Goal: Information Seeking & Learning: Check status

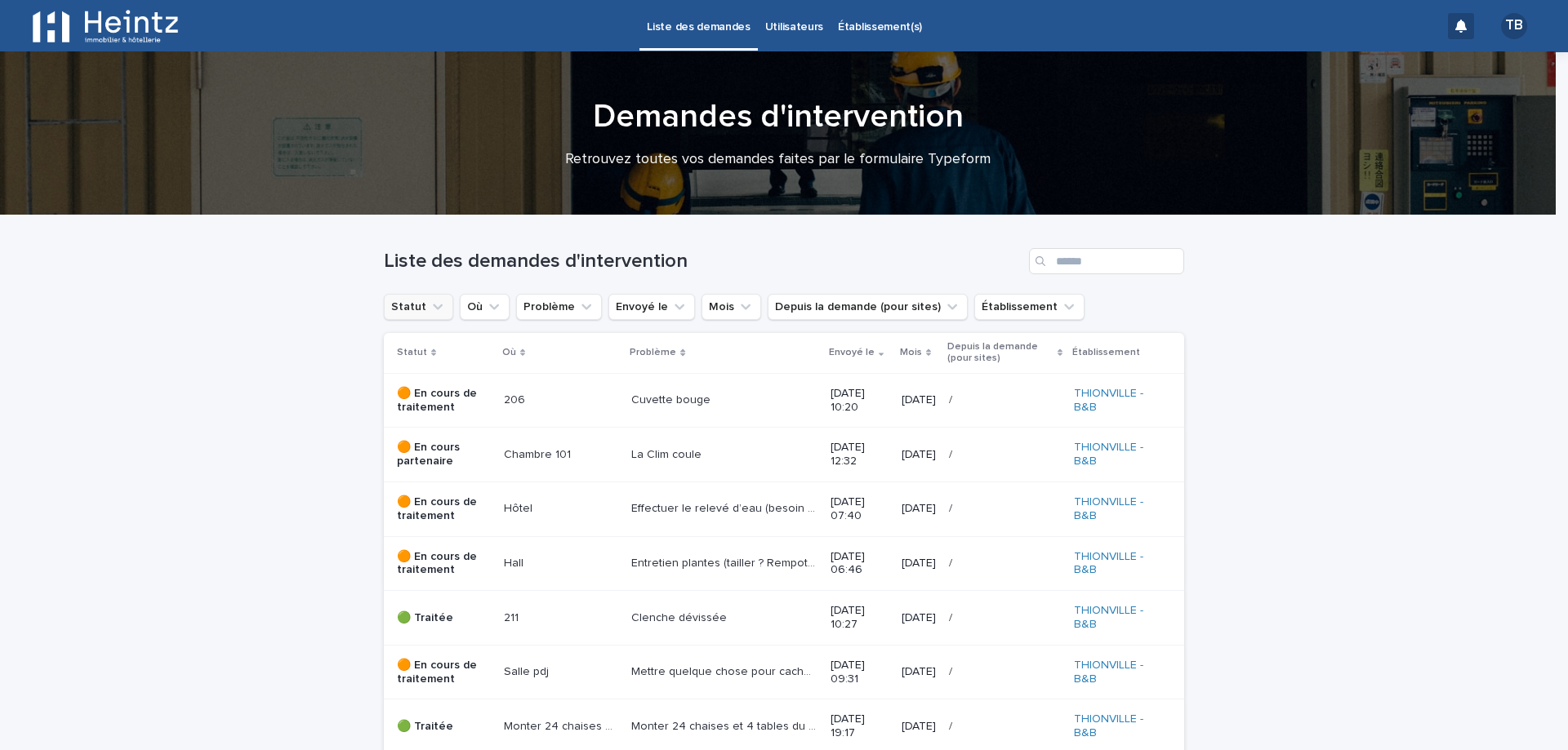
click at [397, 309] on button "Statut" at bounding box center [418, 307] width 70 height 26
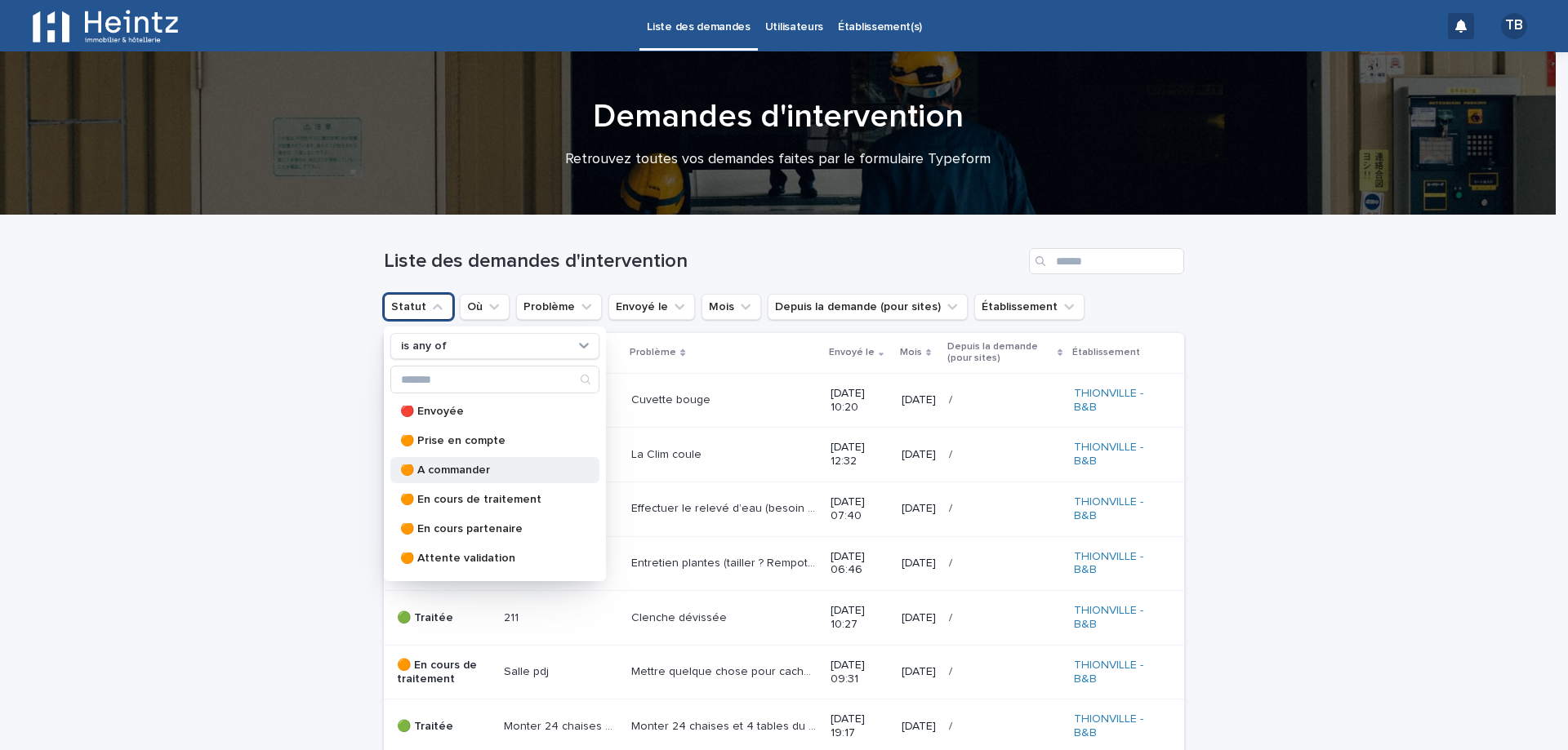
scroll to position [26, 0]
click at [431, 555] on div "🟢 Traitée" at bounding box center [495, 562] width 209 height 26
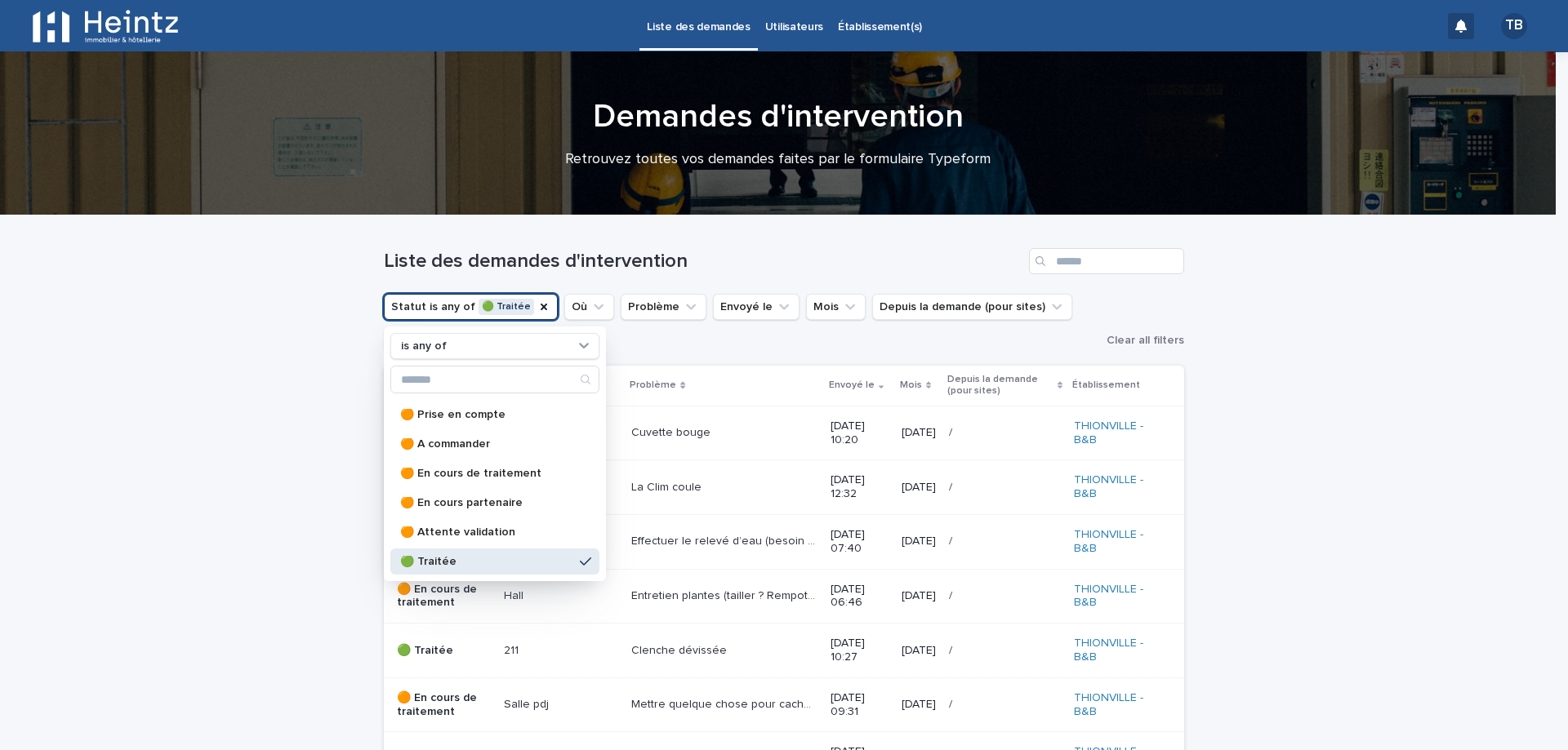
click at [276, 407] on div "Loading... Saving… Loading... Saving… Liste des demandes d'intervention Statut …" at bounding box center [784, 653] width 1568 height 874
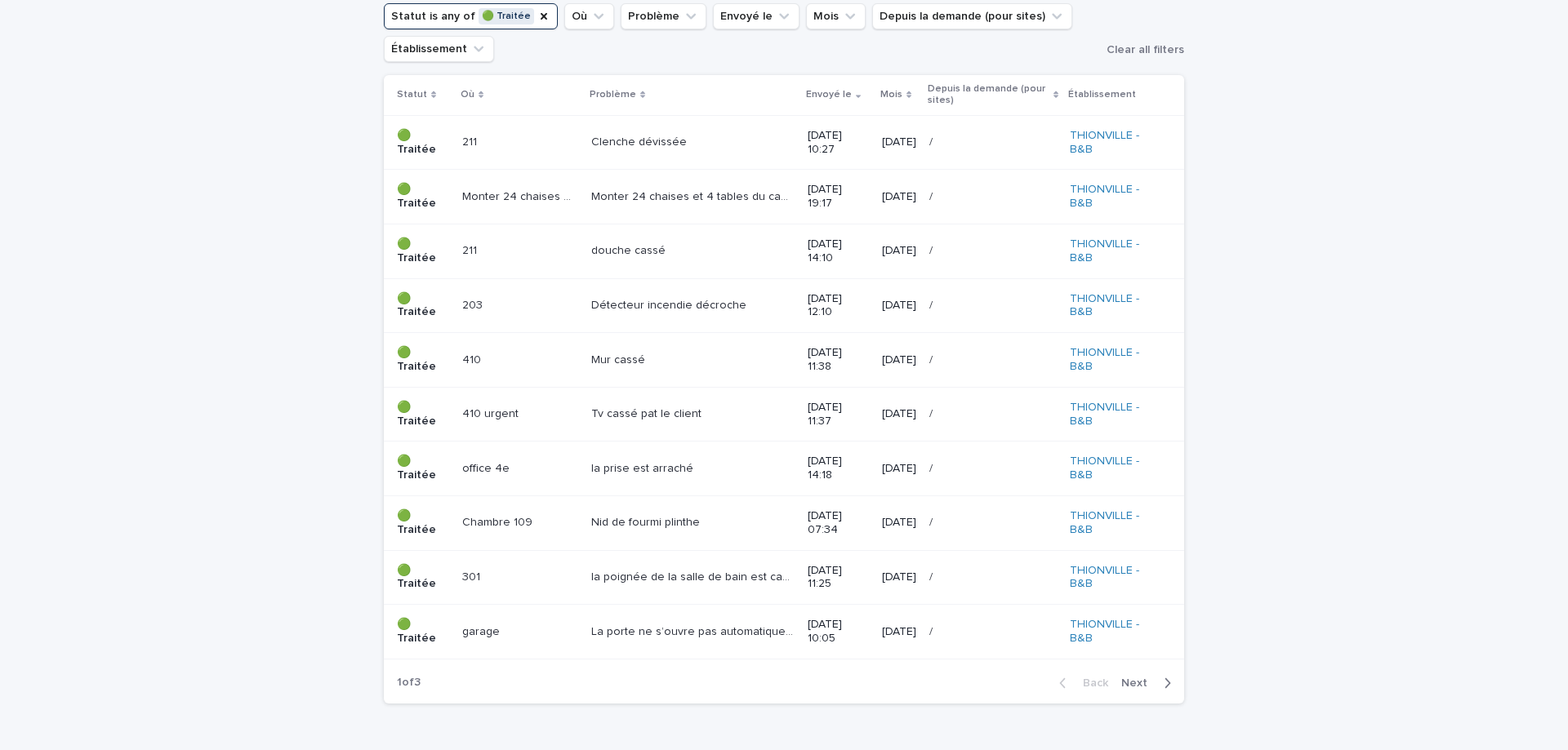
scroll to position [326, 0]
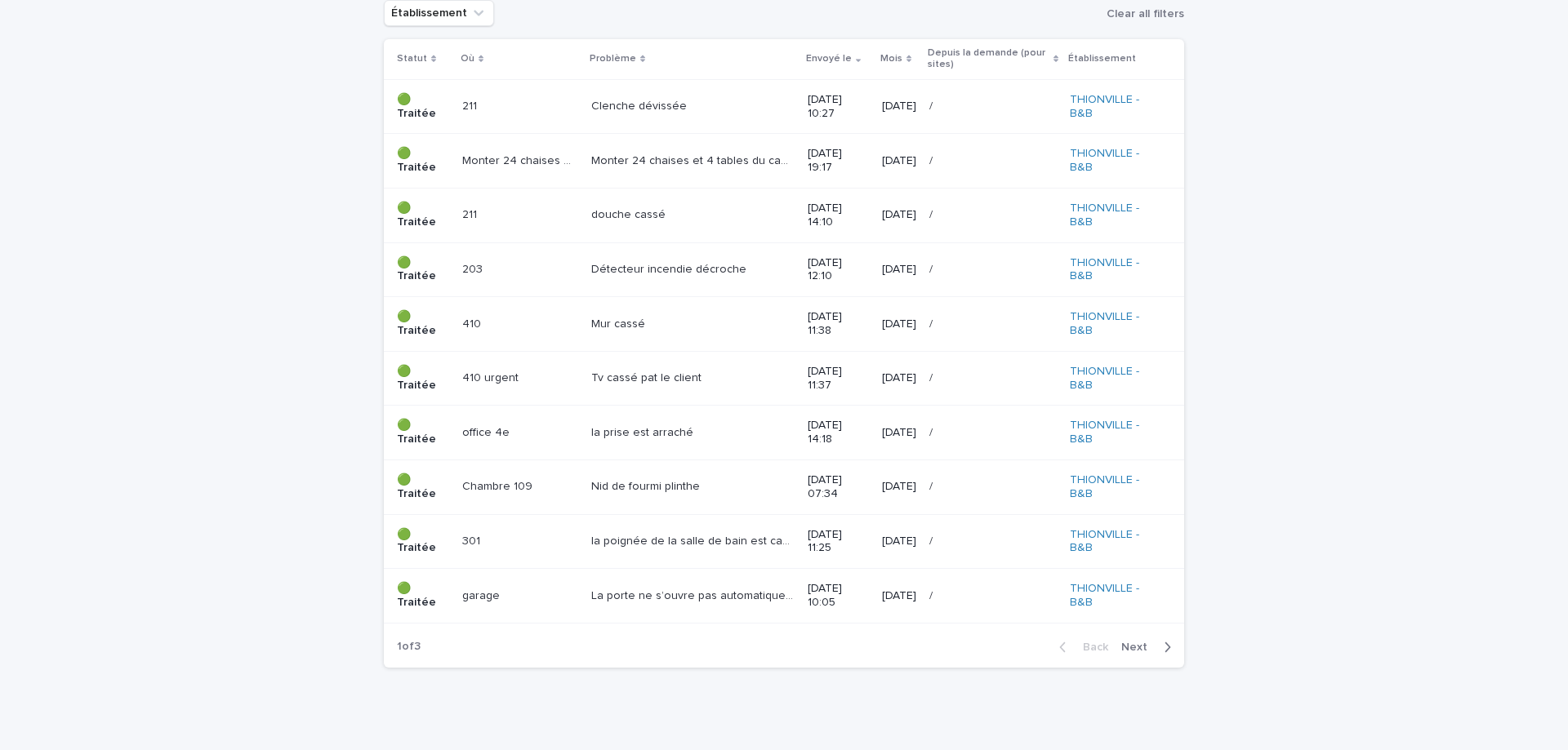
click at [1163, 649] on icon "button" at bounding box center [1166, 648] width 7 height 15
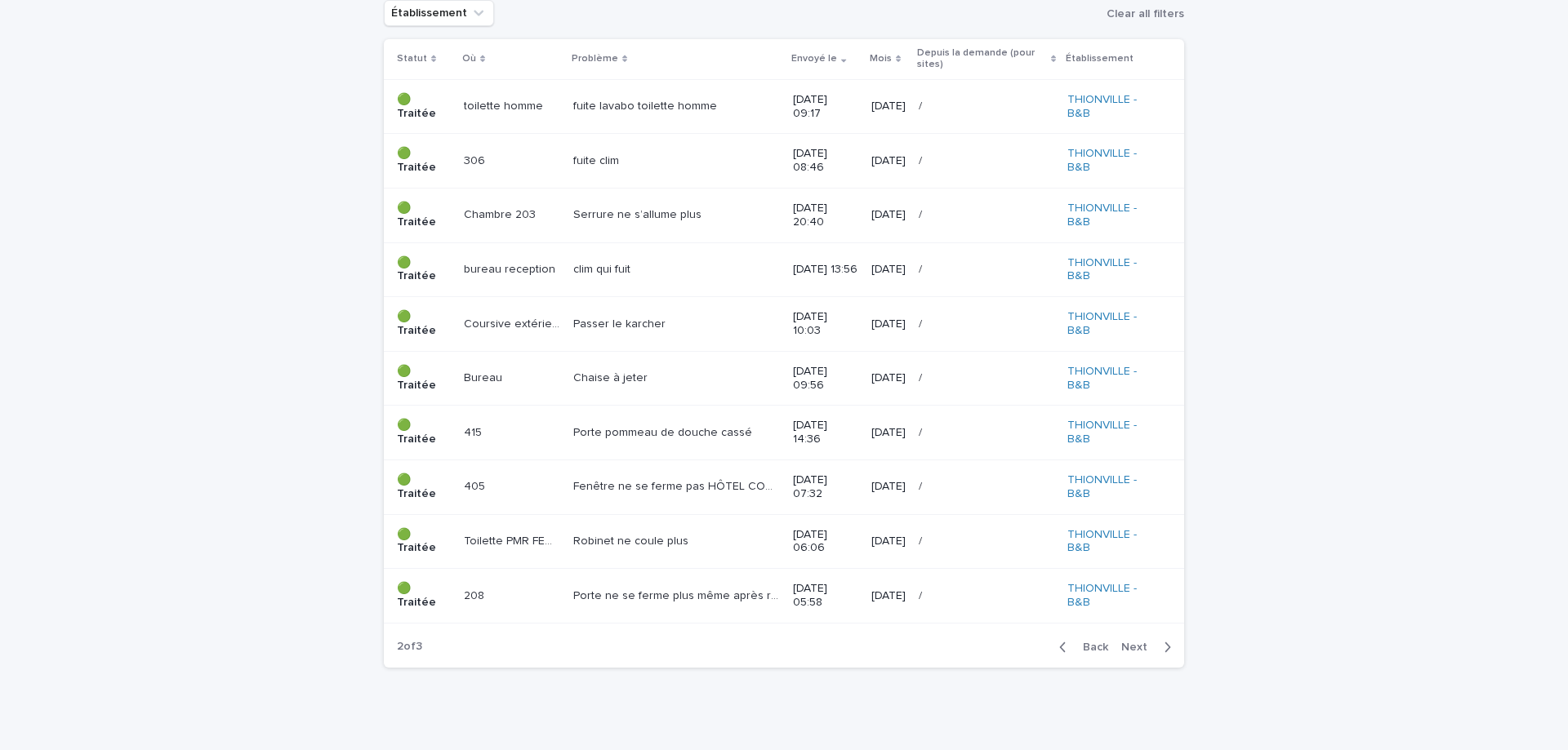
click at [1163, 649] on icon "button" at bounding box center [1166, 648] width 7 height 15
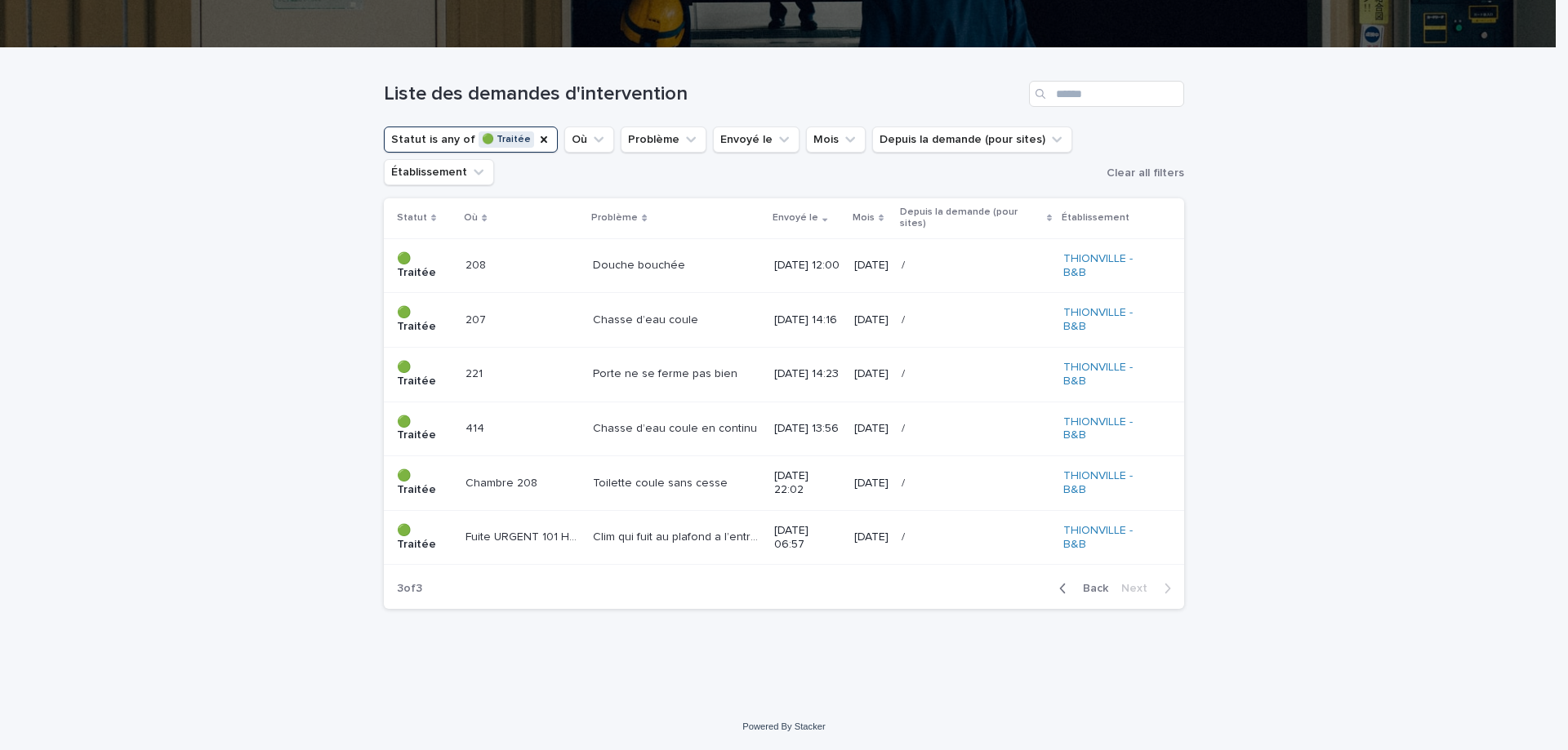
click at [510, 134] on button "Statut is any of 🟢 Traitée" at bounding box center [470, 140] width 174 height 26
click at [537, 139] on icon "Statut" at bounding box center [544, 140] width 13 height 13
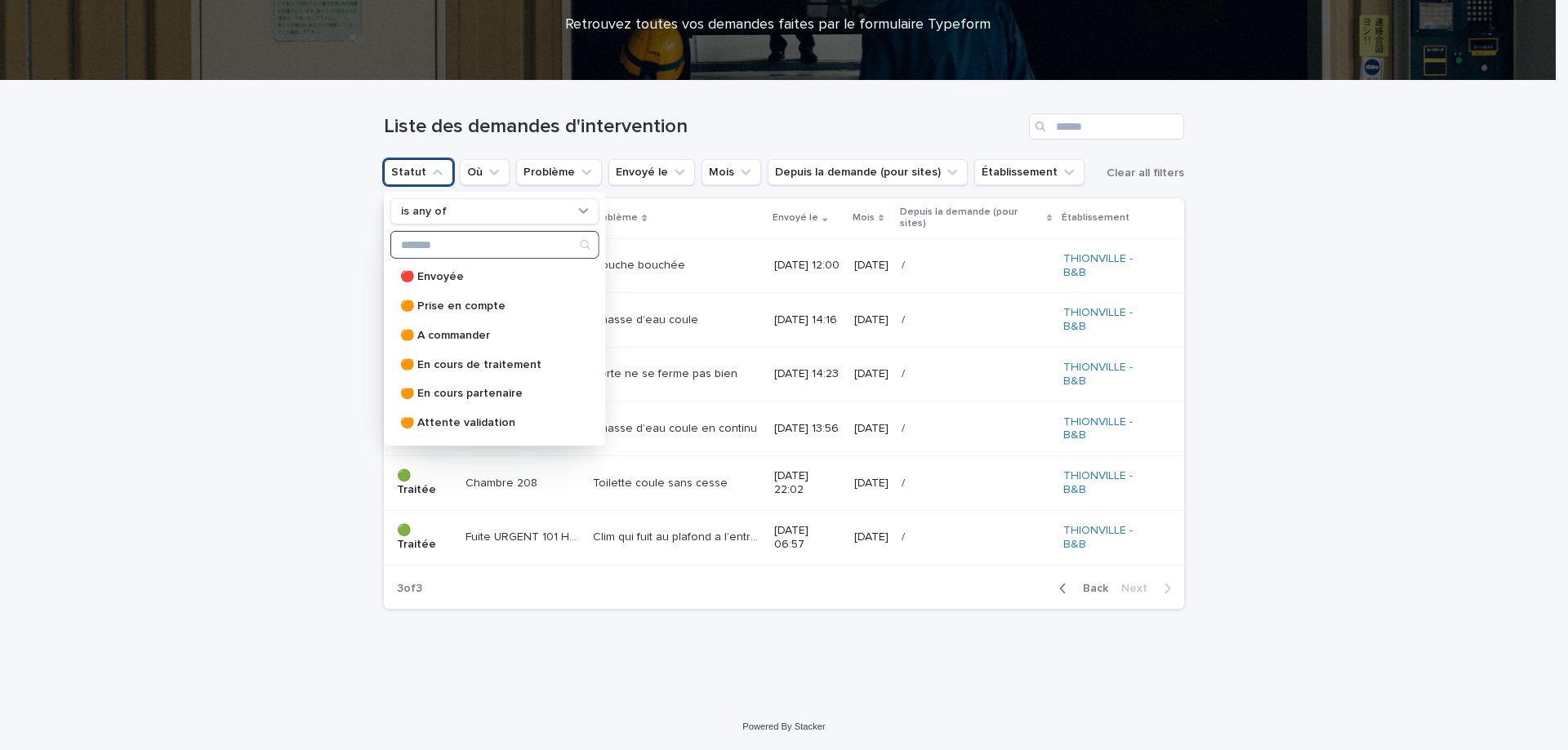
scroll to position [135, 0]
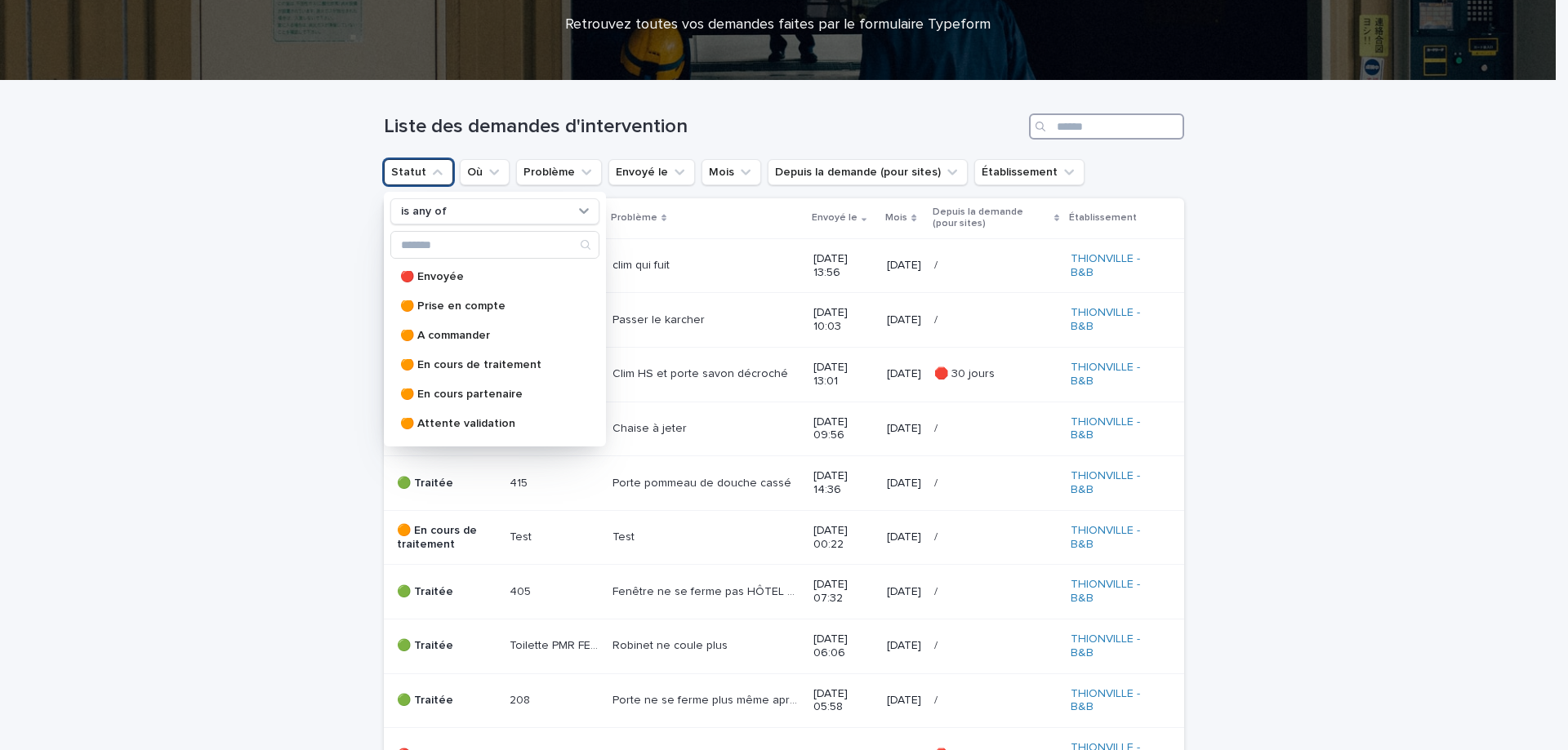
click at [1097, 123] on input "Search" at bounding box center [1107, 127] width 155 height 26
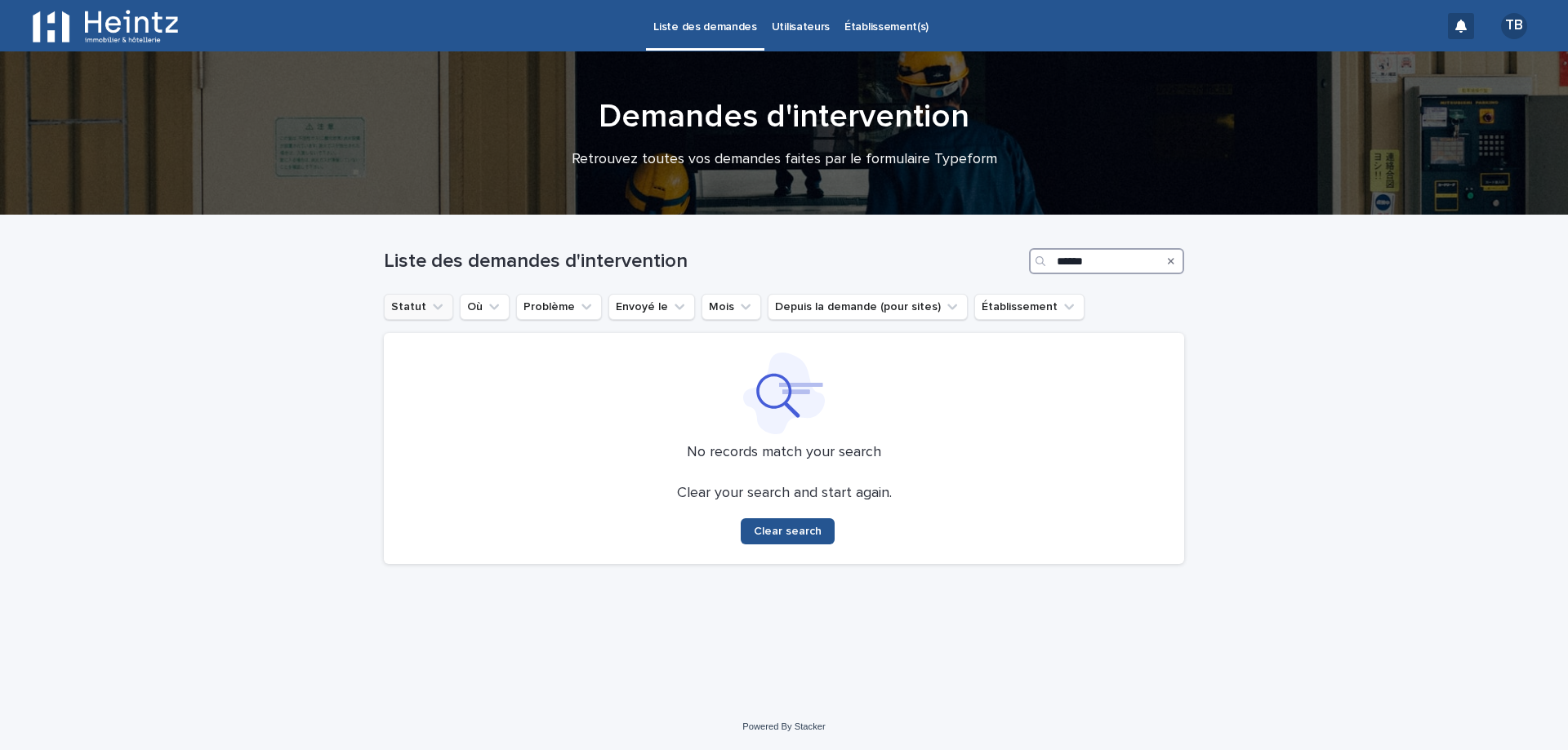
drag, startPoint x: 1089, startPoint y: 255, endPoint x: 1025, endPoint y: 265, distance: 64.8
click at [1025, 265] on div "Liste des demandes d'intervention *****" at bounding box center [784, 261] width 800 height 26
drag, startPoint x: 1054, startPoint y: 257, endPoint x: 1006, endPoint y: 257, distance: 48.0
click at [1006, 257] on div "Liste des demandes d'intervention *********" at bounding box center [784, 261] width 800 height 26
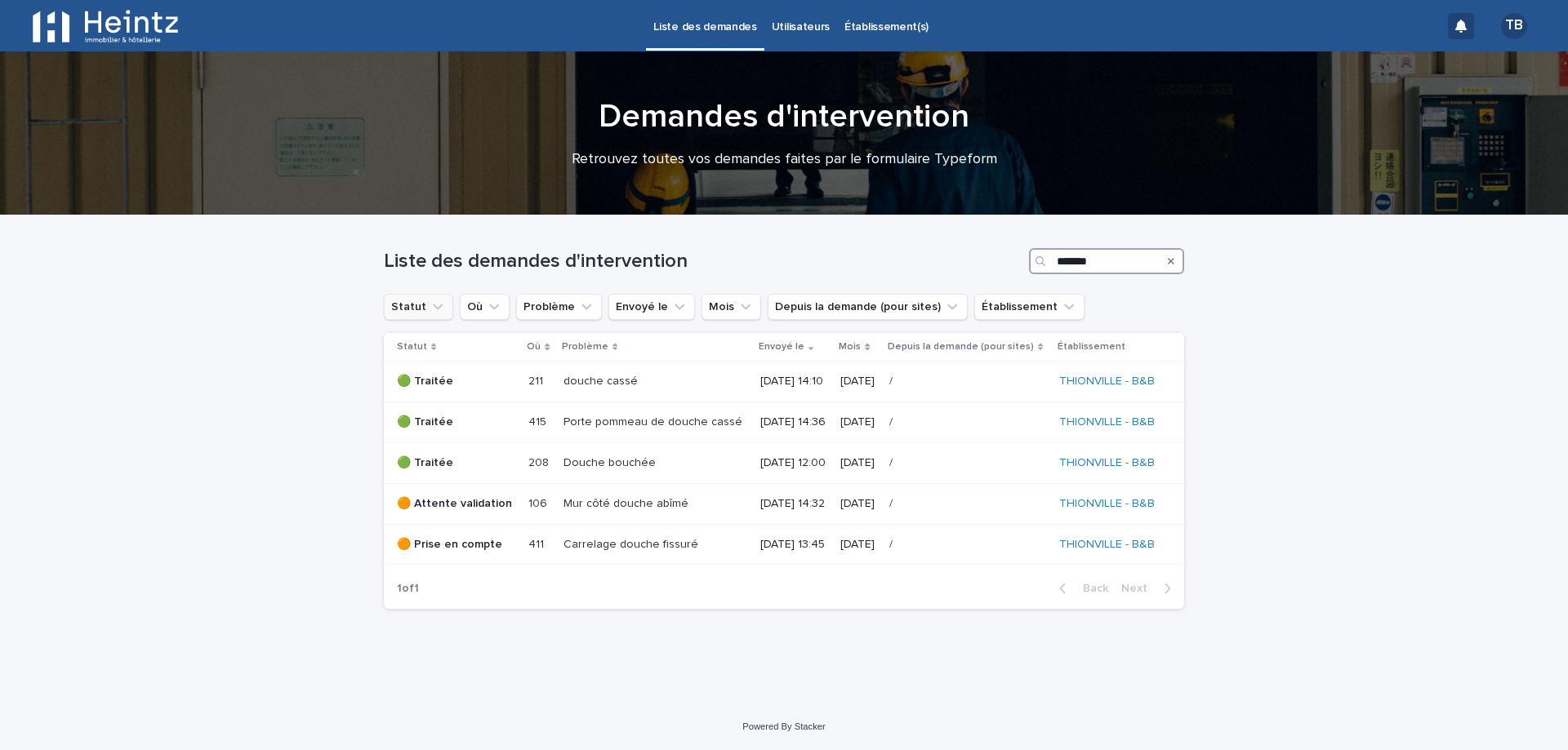
drag, startPoint x: 1122, startPoint y: 261, endPoint x: 1029, endPoint y: 258, distance: 93.0
click at [1029, 258] on div "******" at bounding box center [1107, 261] width 155 height 26
type input "******"
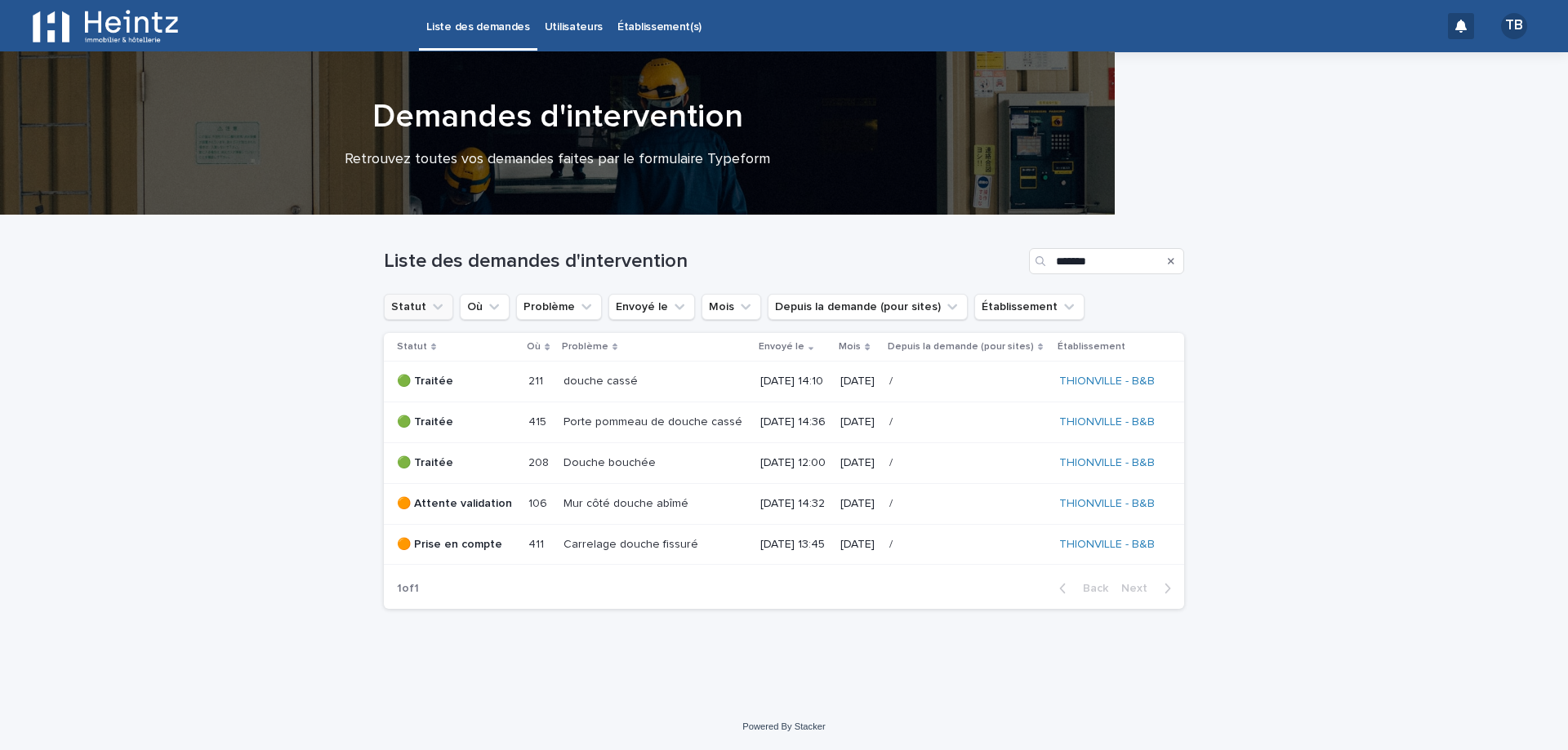
click at [1551, 4] on div "Liste des demandes Utilisateurs Établissement(s) TB" at bounding box center [784, 26] width 1568 height 52
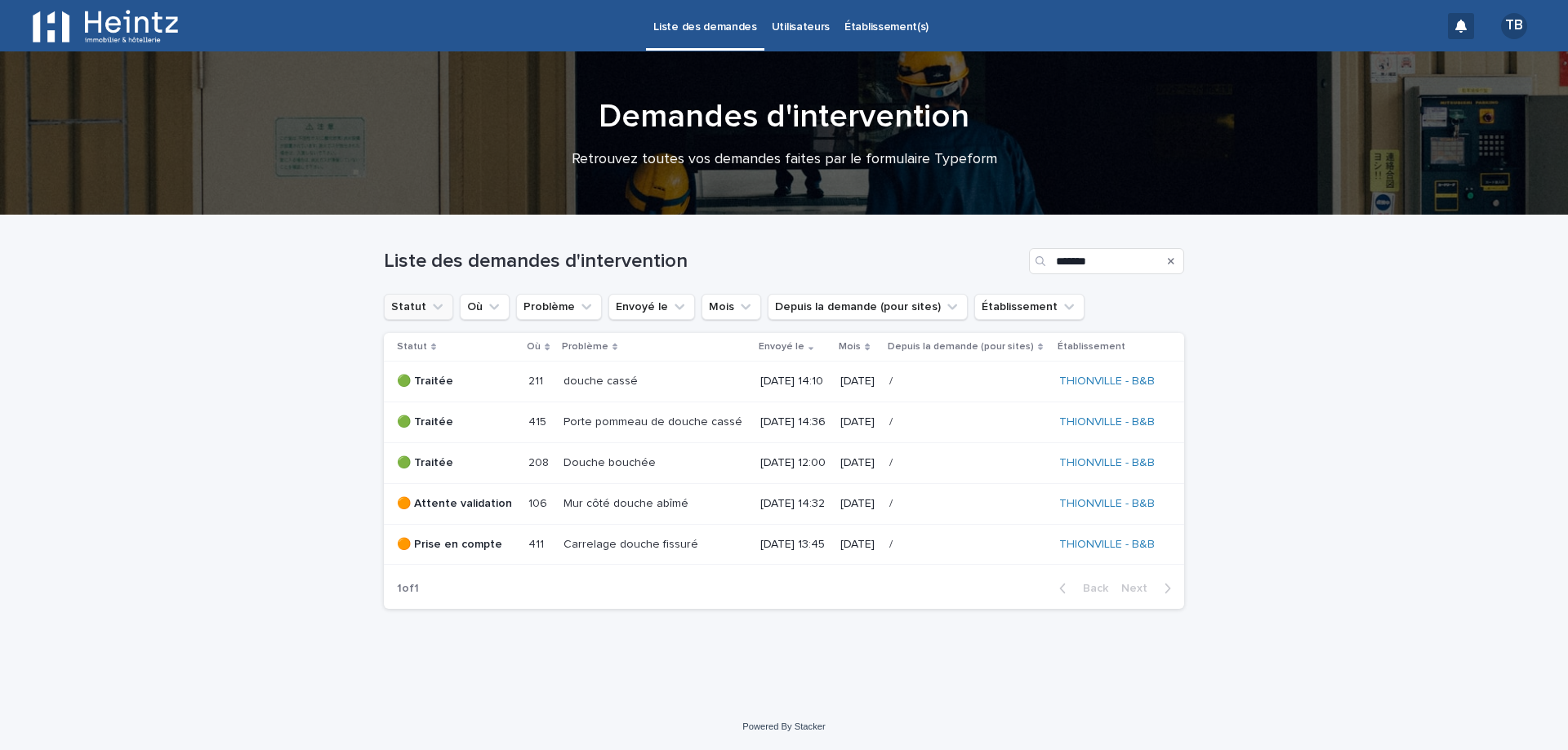
click at [1169, 258] on icon "Search" at bounding box center [1170, 261] width 7 height 7
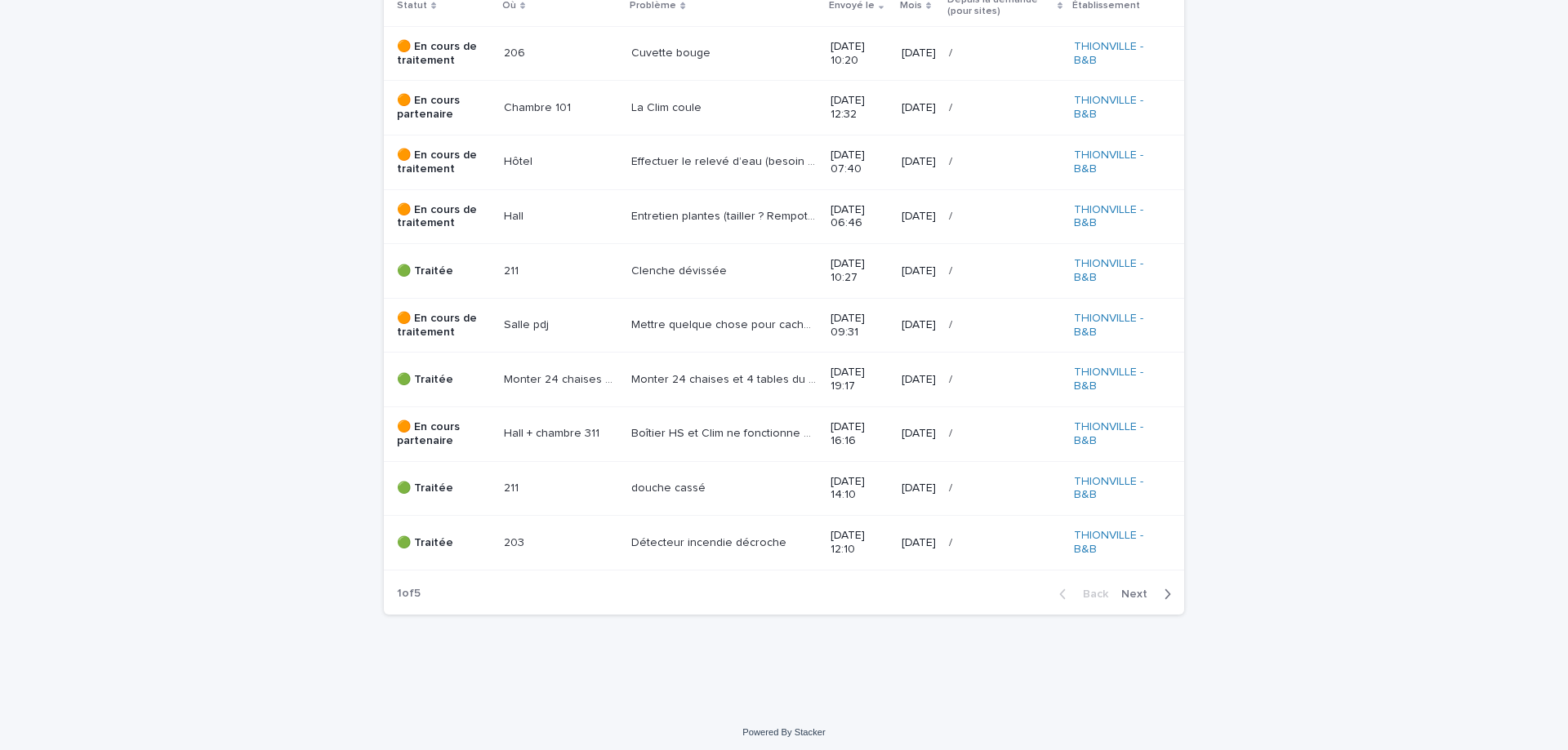
scroll to position [353, 0]
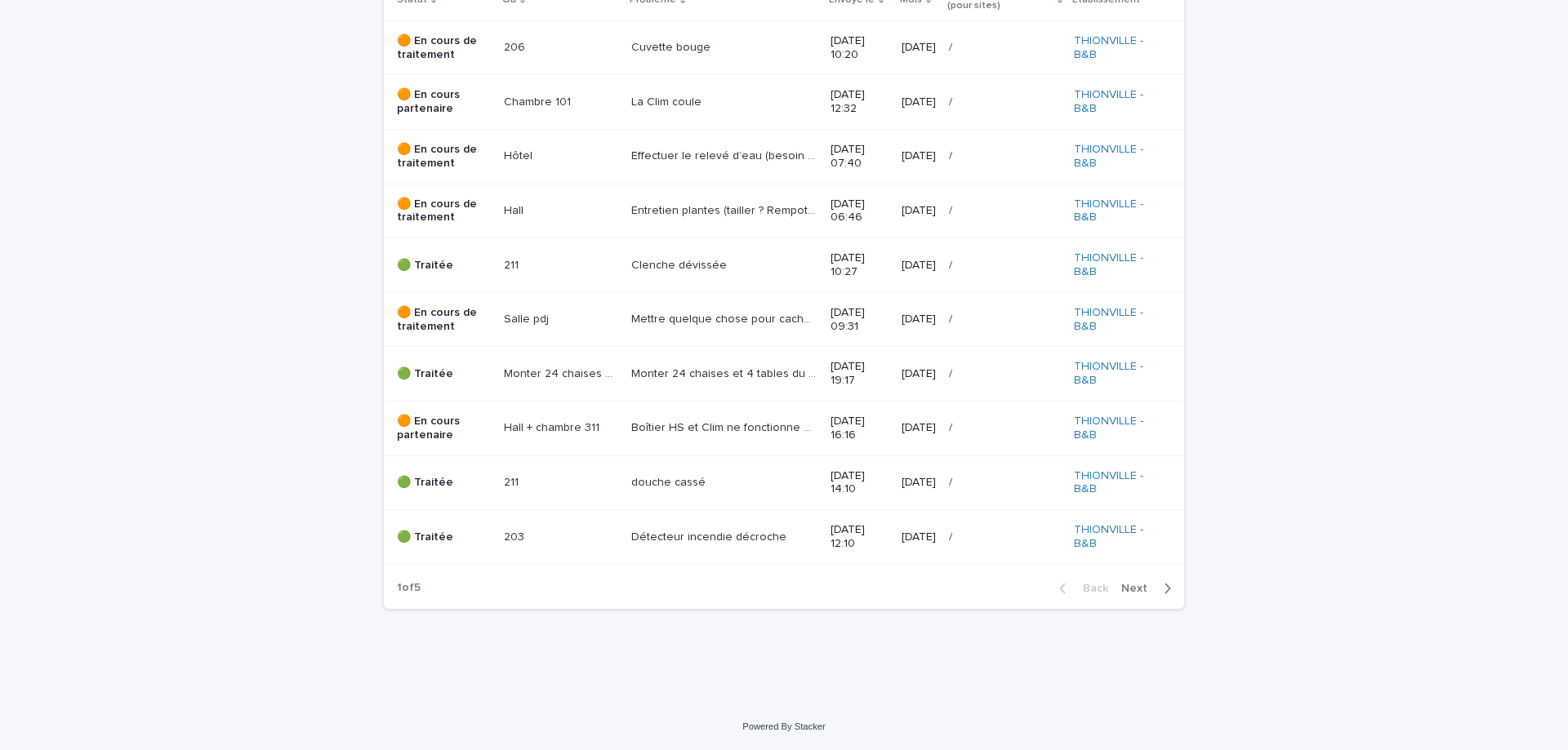
click at [1163, 592] on icon "button" at bounding box center [1166, 589] width 7 height 15
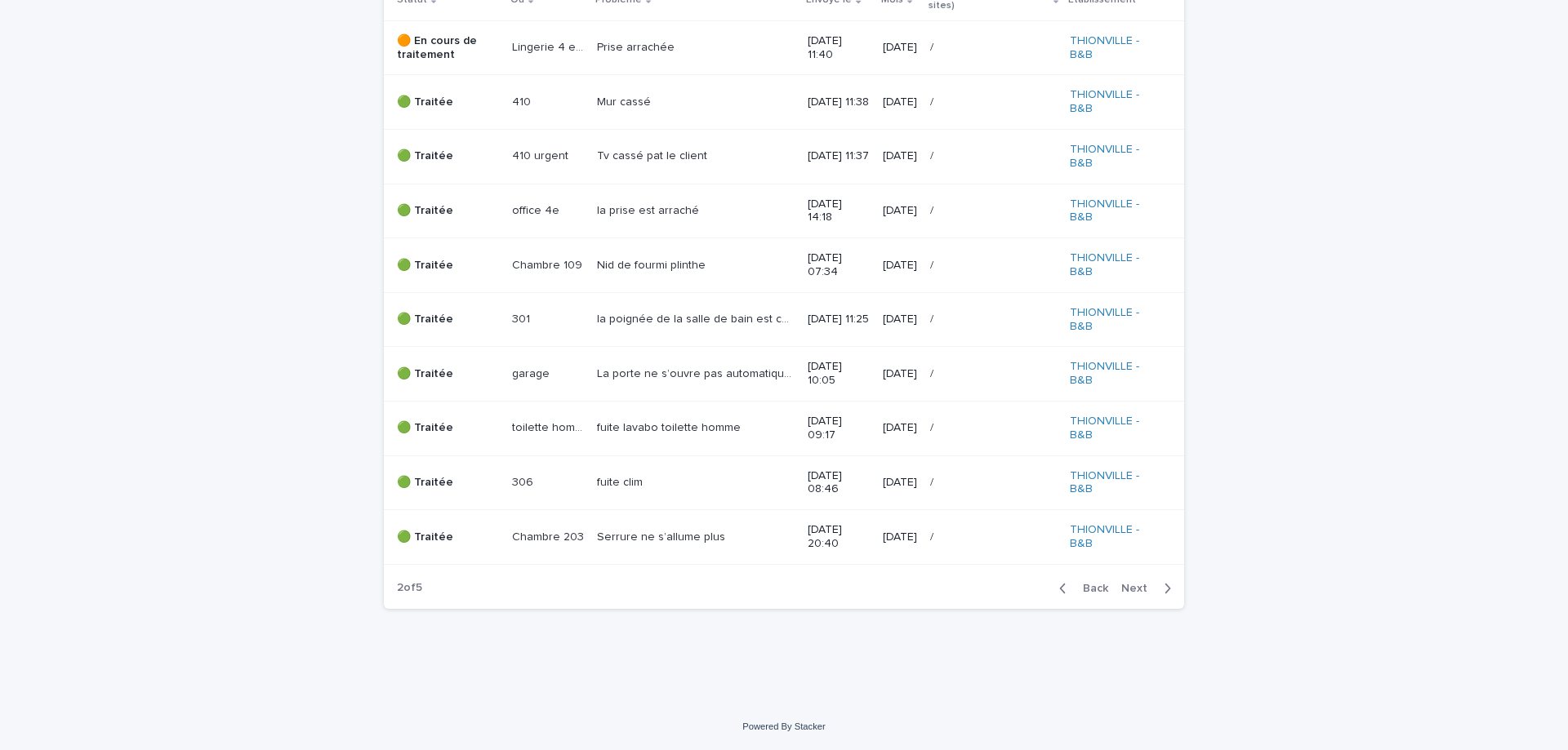
click at [1163, 591] on icon "button" at bounding box center [1166, 589] width 7 height 15
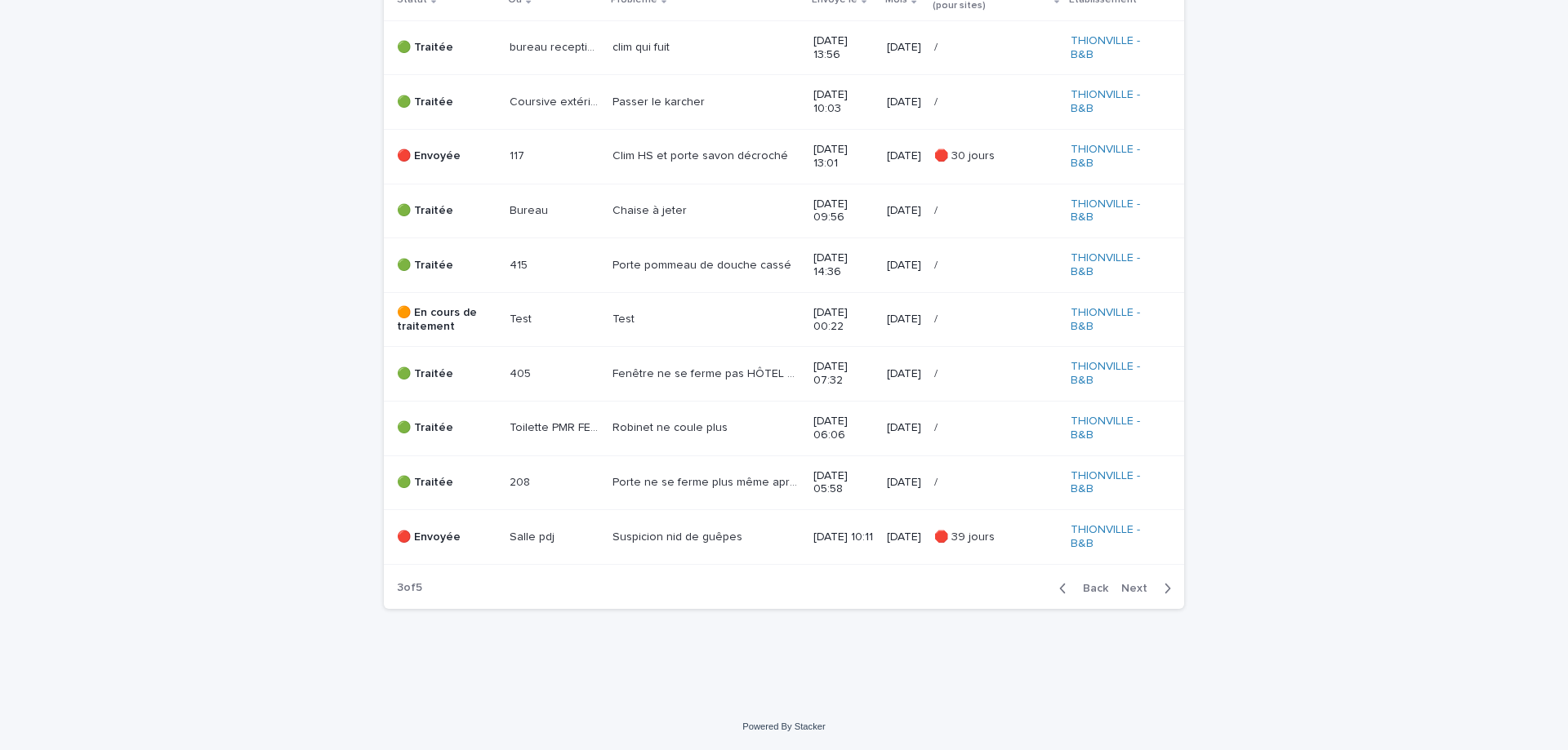
click at [1163, 591] on icon "button" at bounding box center [1166, 589] width 7 height 15
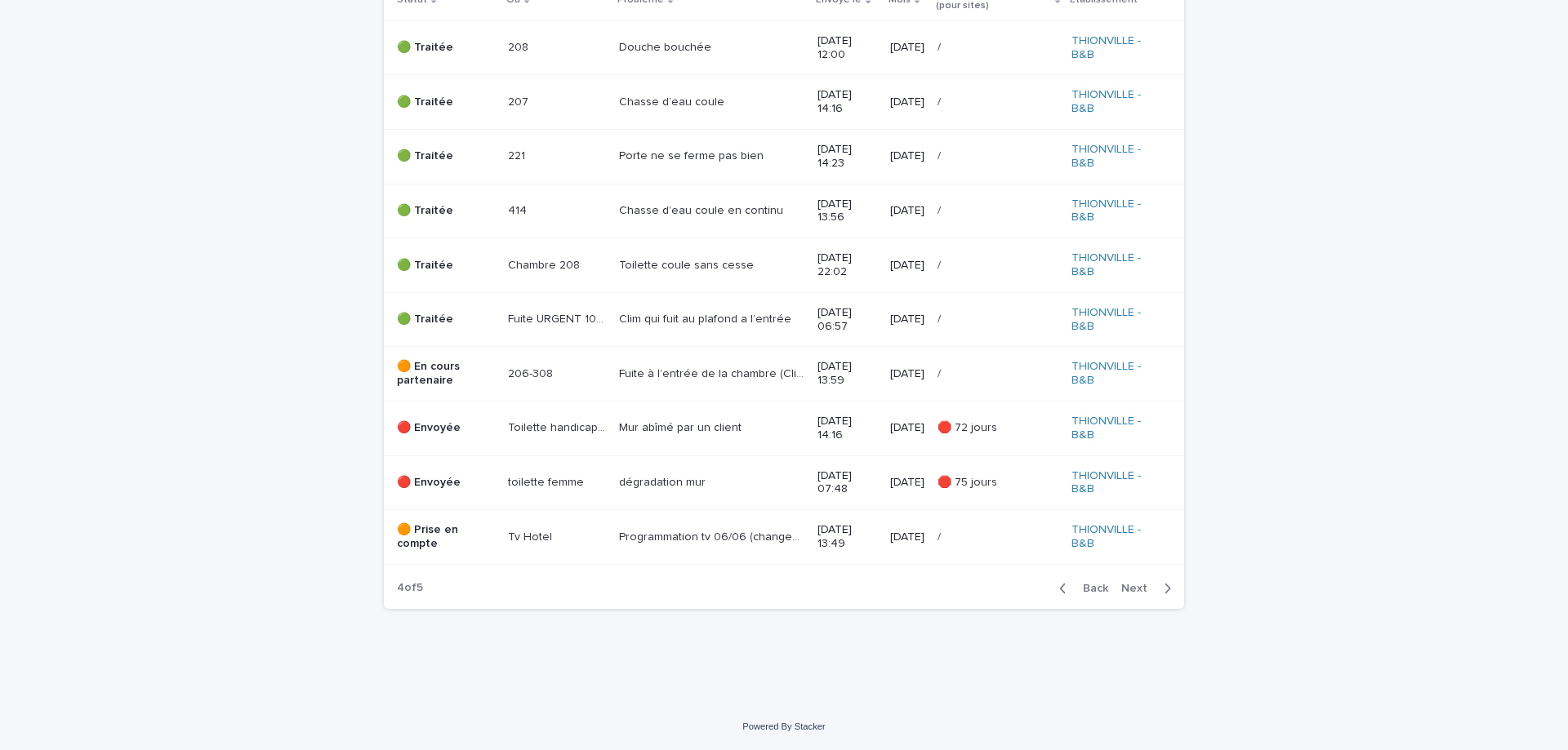
click at [1163, 591] on icon "button" at bounding box center [1166, 589] width 7 height 15
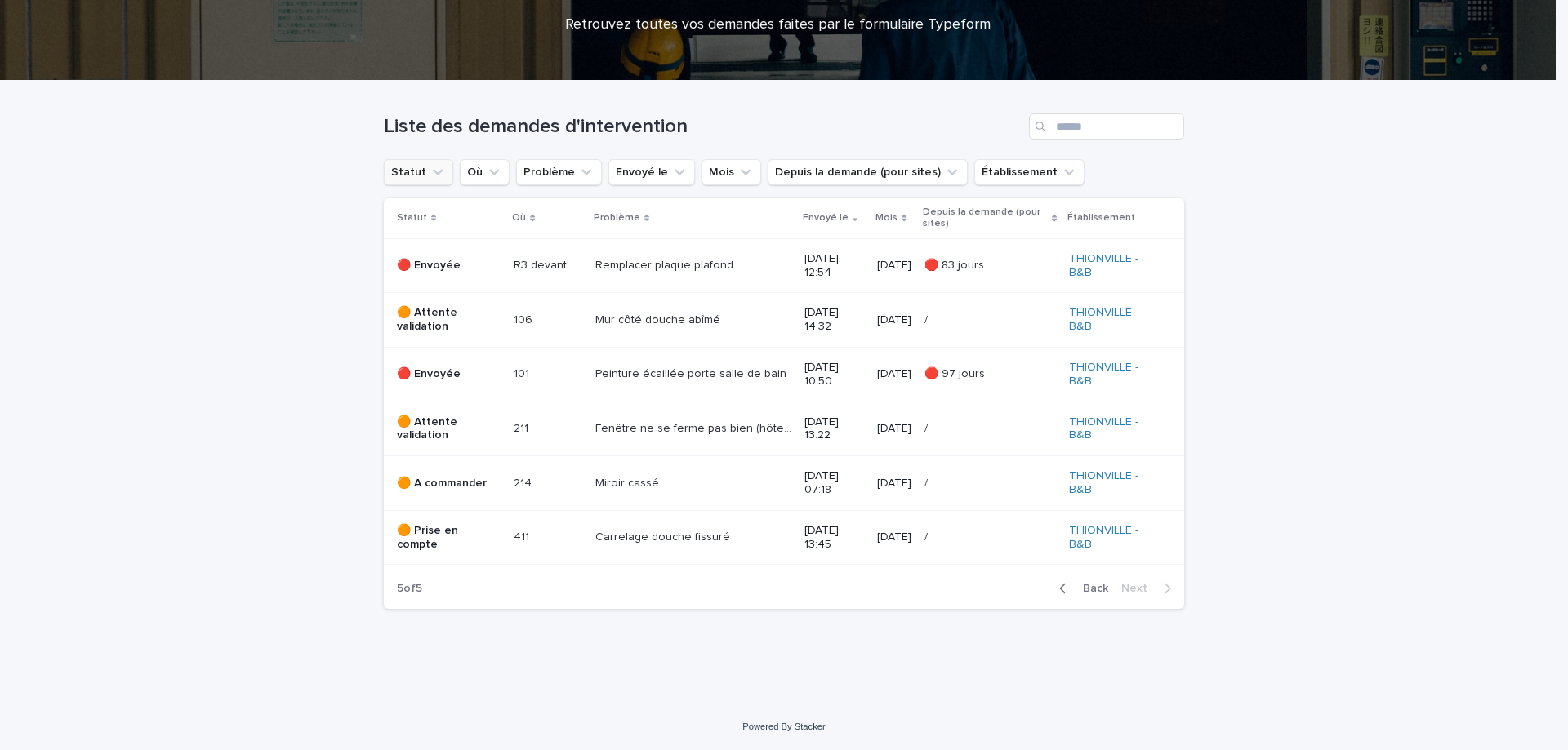
click at [1067, 590] on div "button" at bounding box center [1066, 589] width 14 height 15
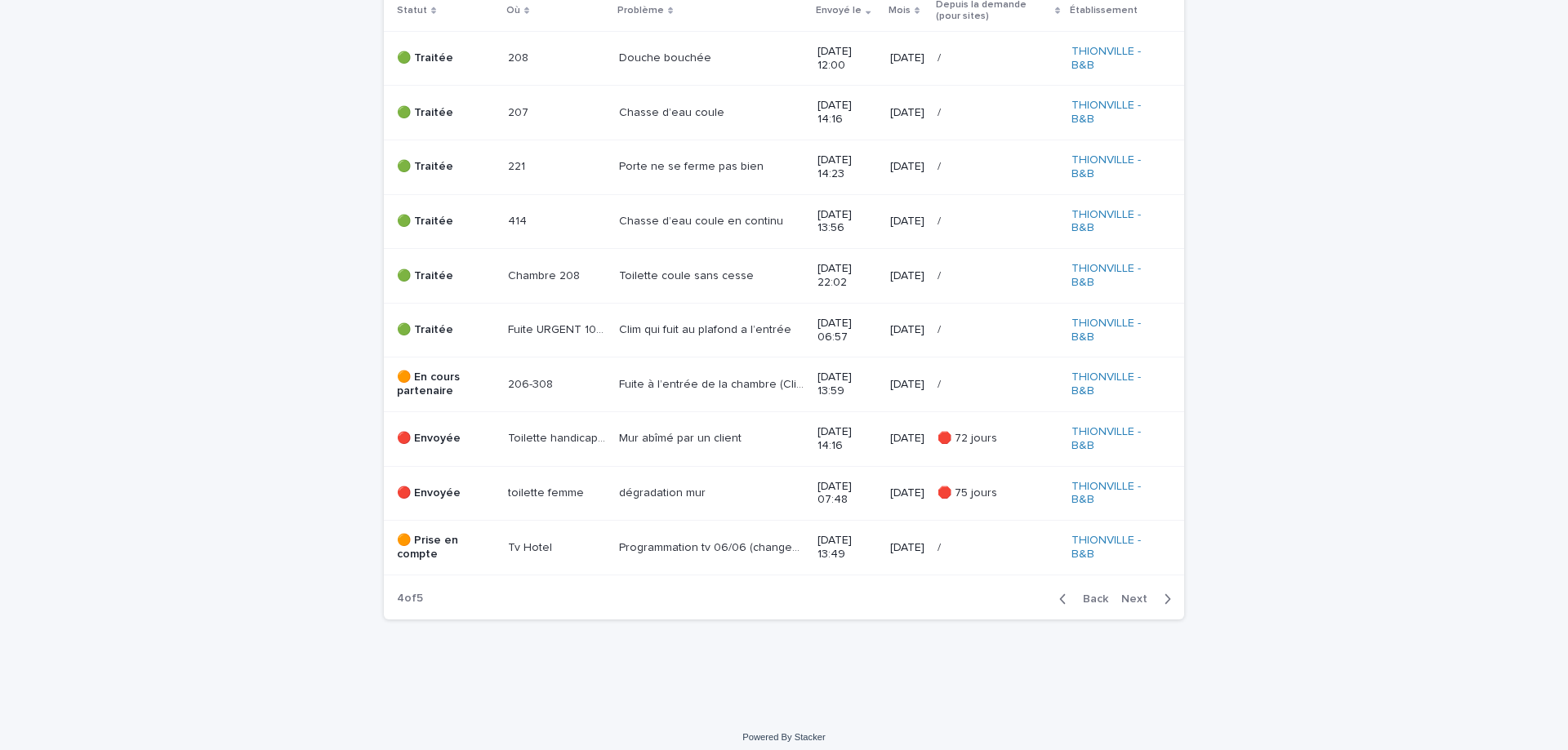
scroll to position [353, 0]
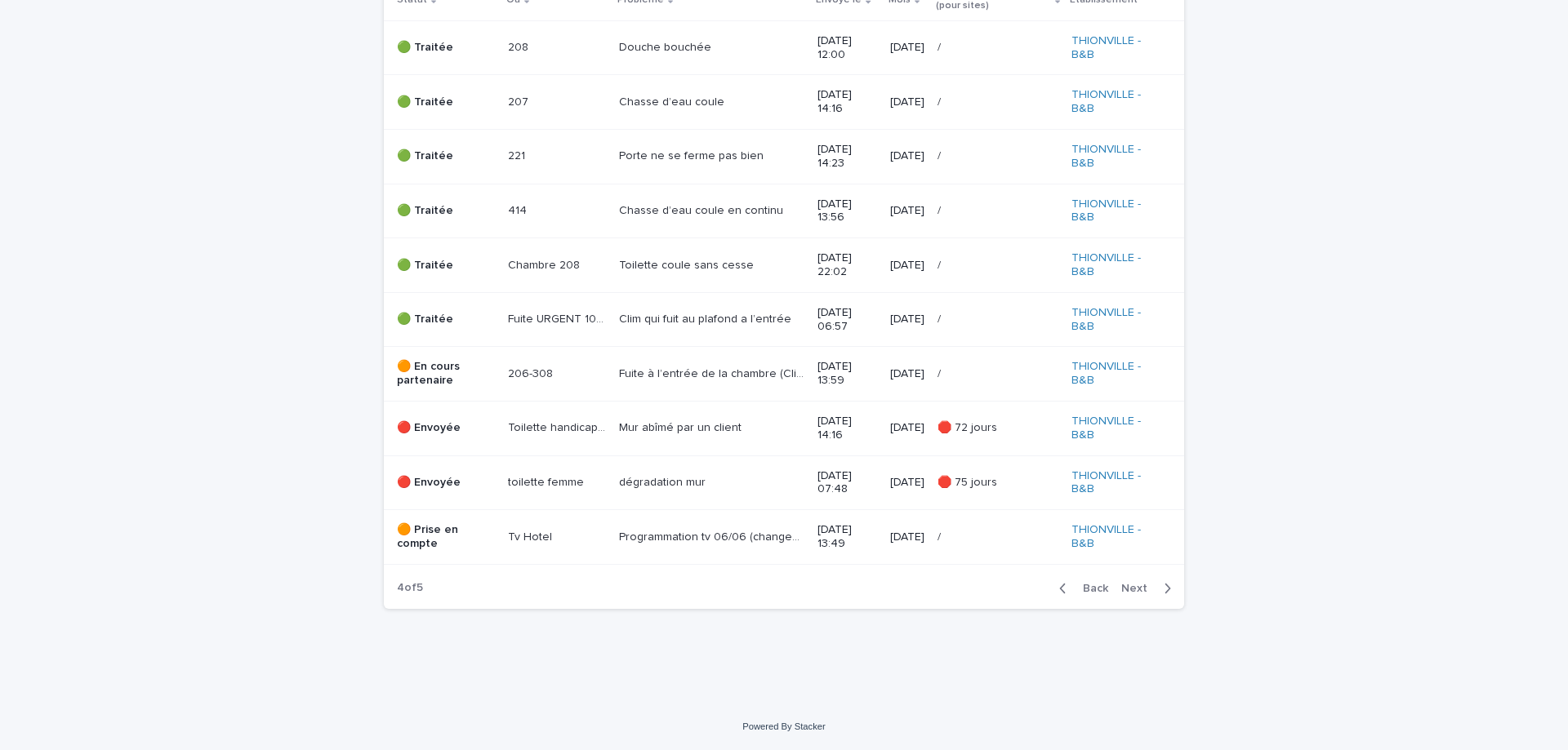
click at [1157, 586] on div "button" at bounding box center [1163, 589] width 14 height 15
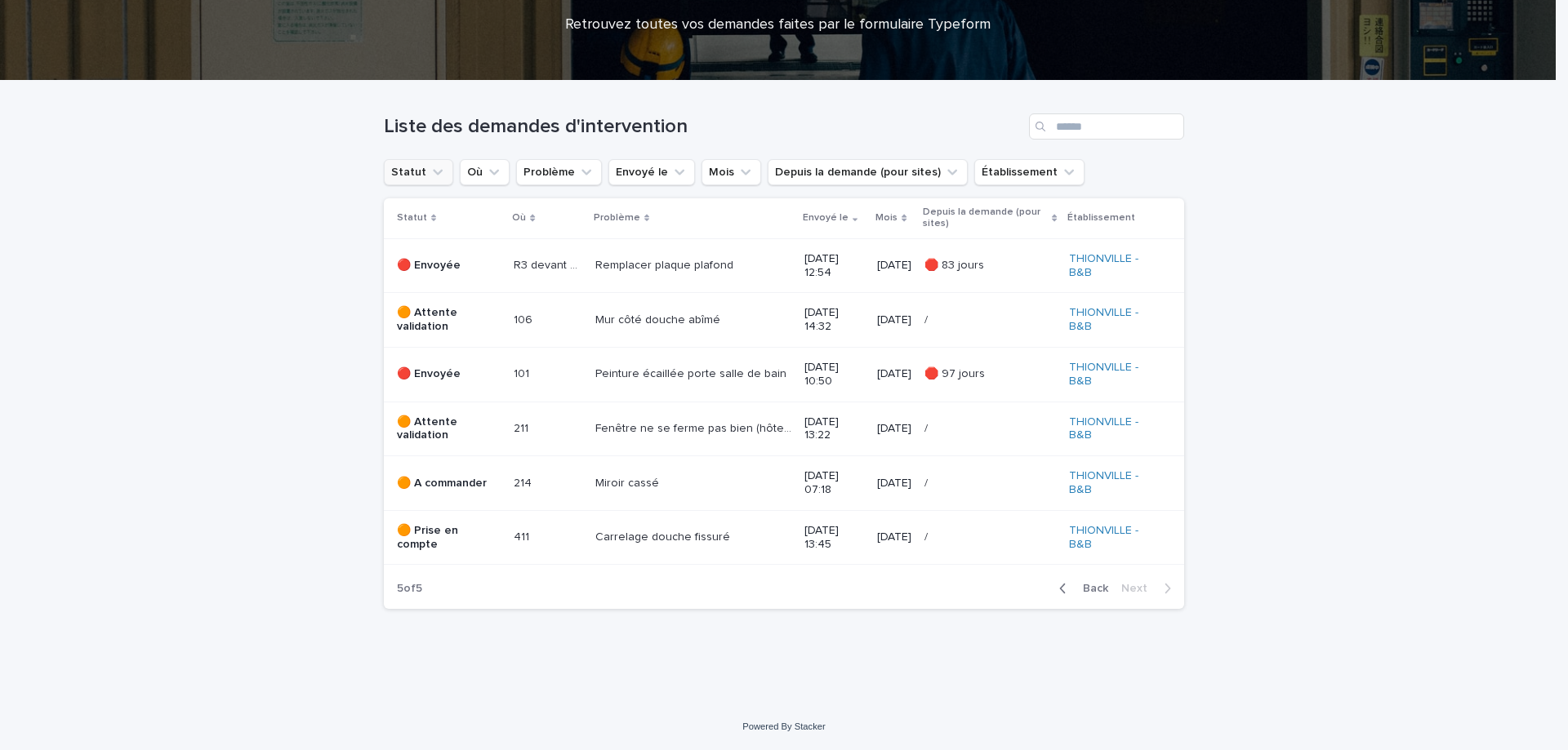
scroll to position [135, 0]
click at [737, 177] on icon "Mois" at bounding box center [745, 173] width 16 height 16
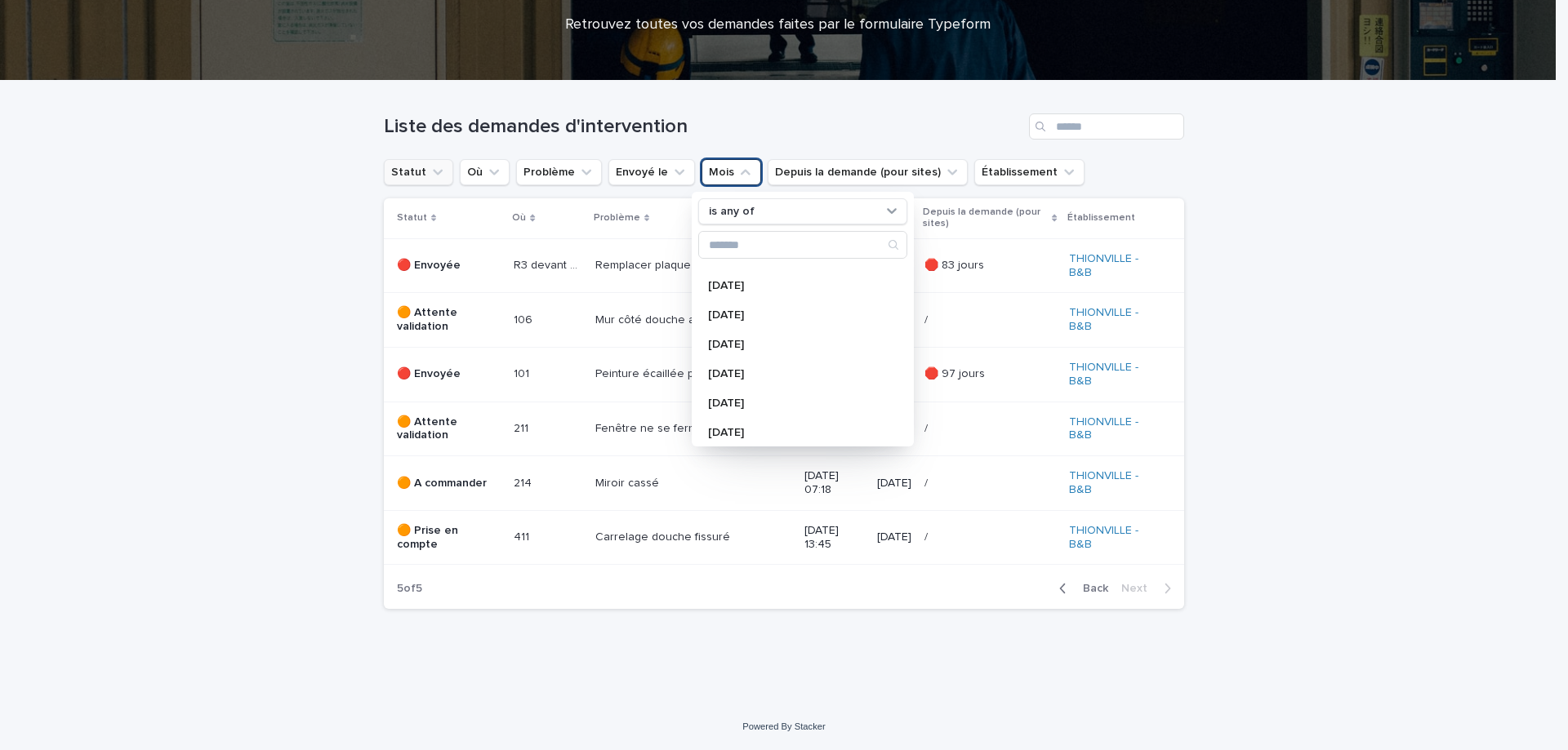
scroll to position [1552, 0]
click at [752, 285] on p "[DATE]" at bounding box center [794, 283] width 173 height 11
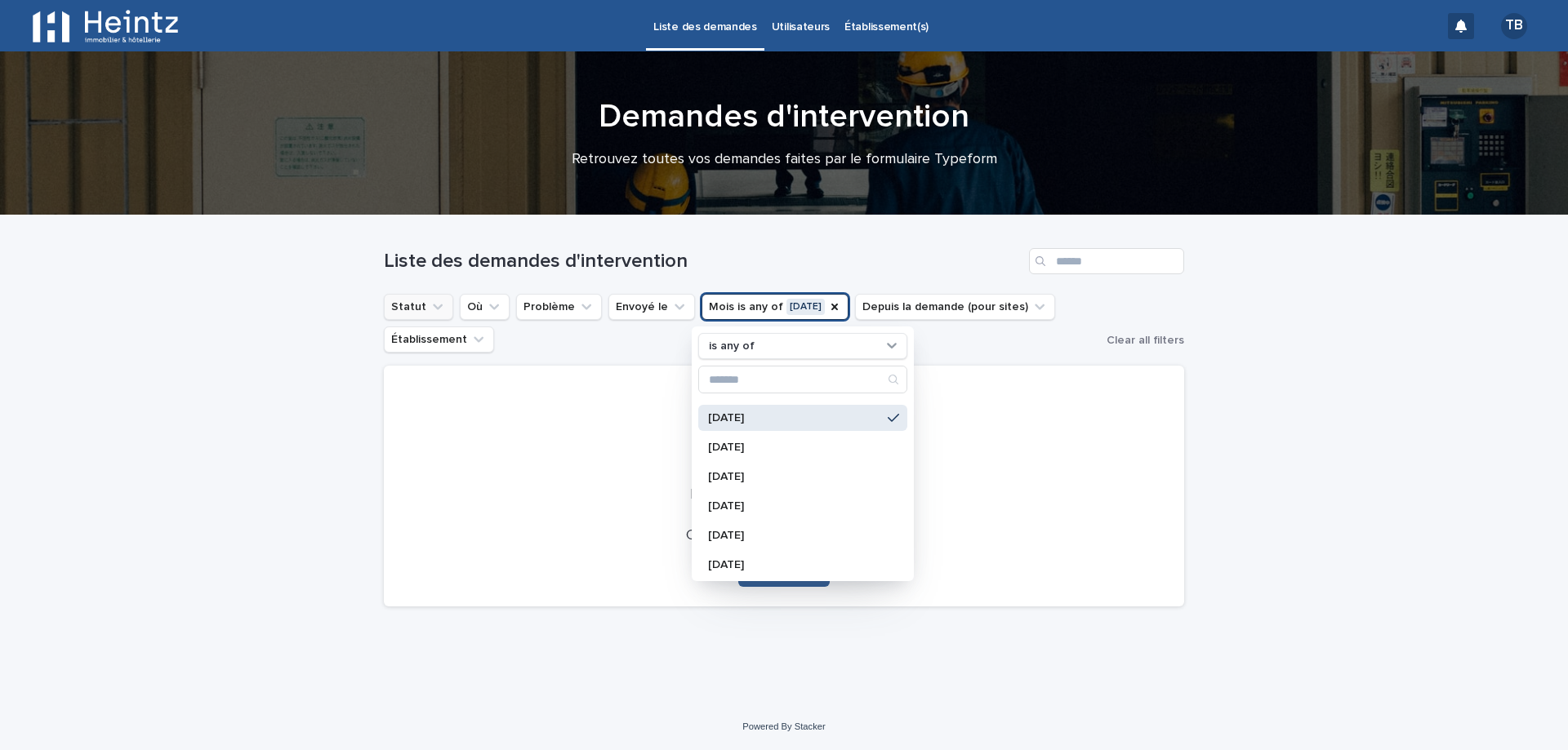
click at [1166, 375] on div "No records match your filters Clear your filters and try again. Clear Filters" at bounding box center [784, 486] width 800 height 240
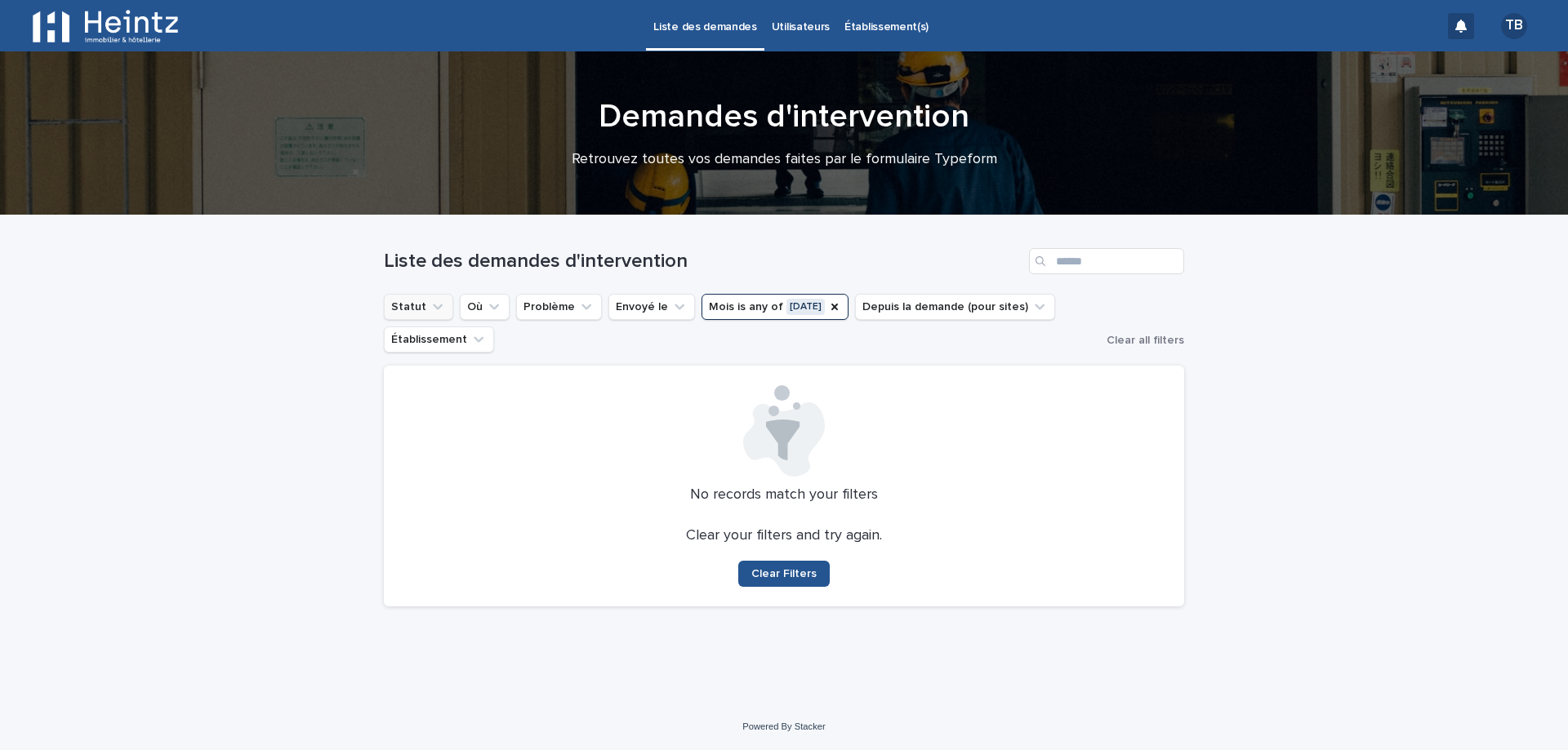
click at [429, 306] on icon "Statut" at bounding box center [438, 307] width 16 height 16
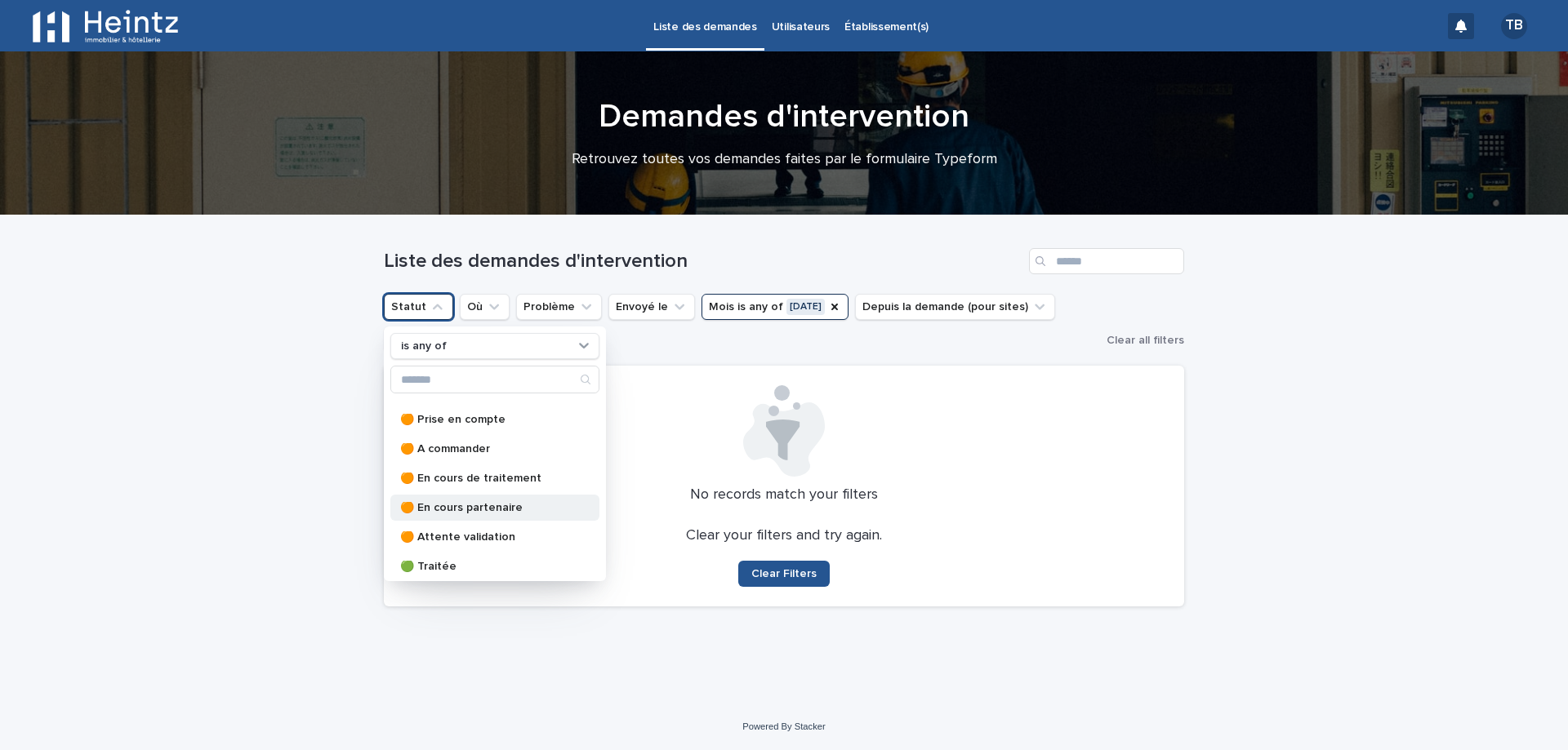
scroll to position [26, 0]
click at [418, 557] on p "🟢 Traitée" at bounding box center [487, 562] width 173 height 11
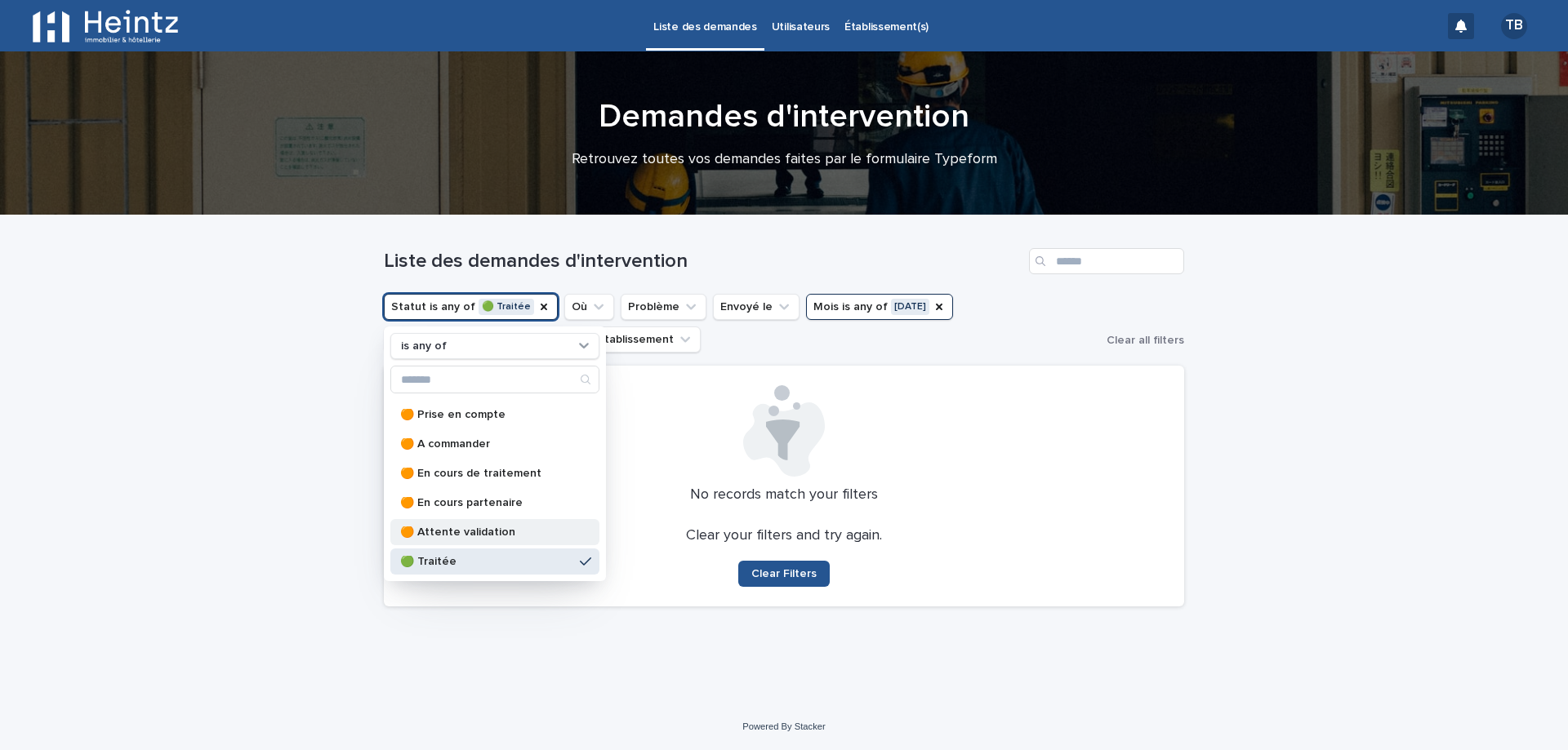
click at [433, 525] on div "🟠 Attente validation" at bounding box center [495, 532] width 209 height 26
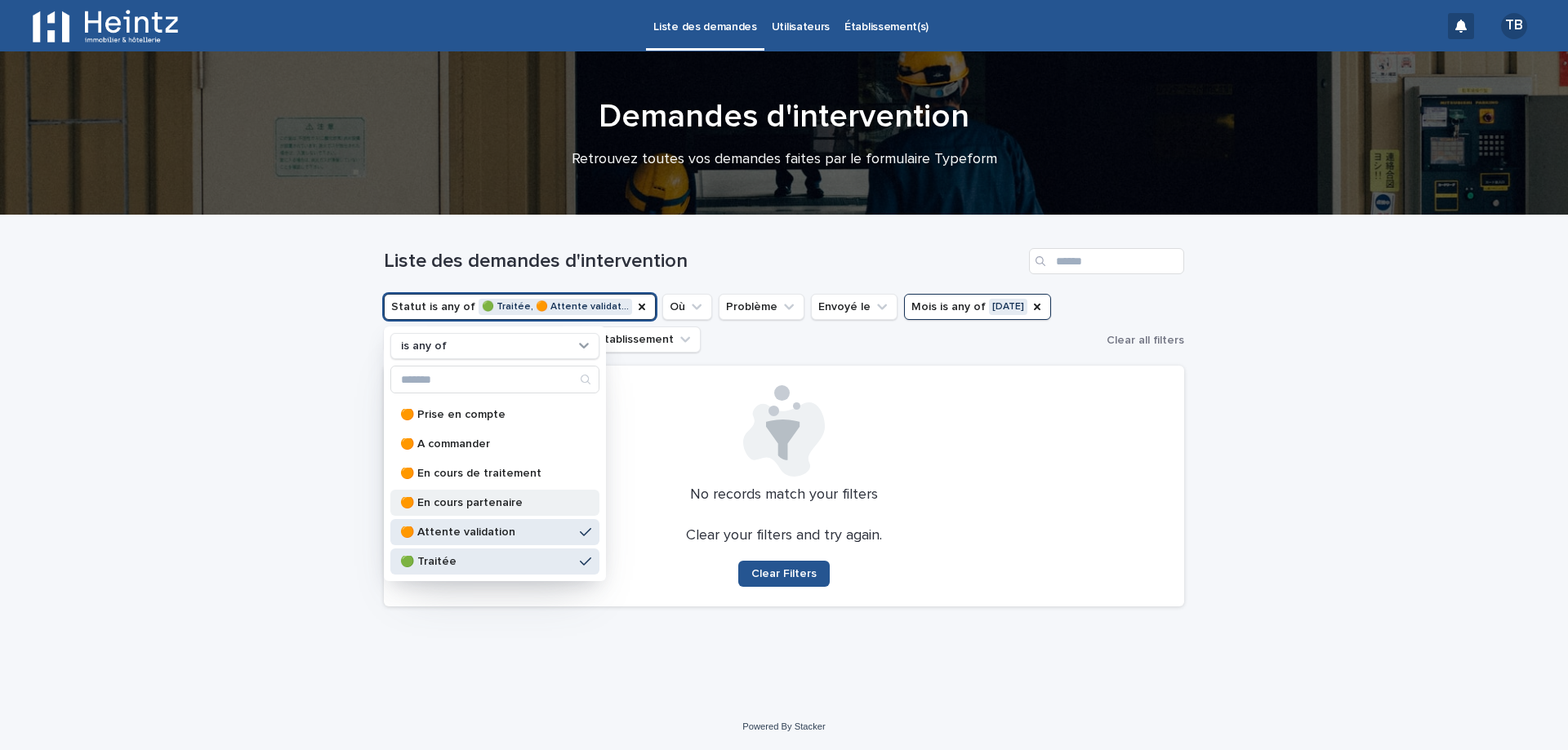
click at [446, 503] on p "🟠 En cours partenaire" at bounding box center [487, 503] width 173 height 11
click at [465, 470] on p "🟠 En cours de traitement" at bounding box center [487, 474] width 173 height 11
click at [483, 436] on div "🟠 A commander" at bounding box center [495, 444] width 209 height 26
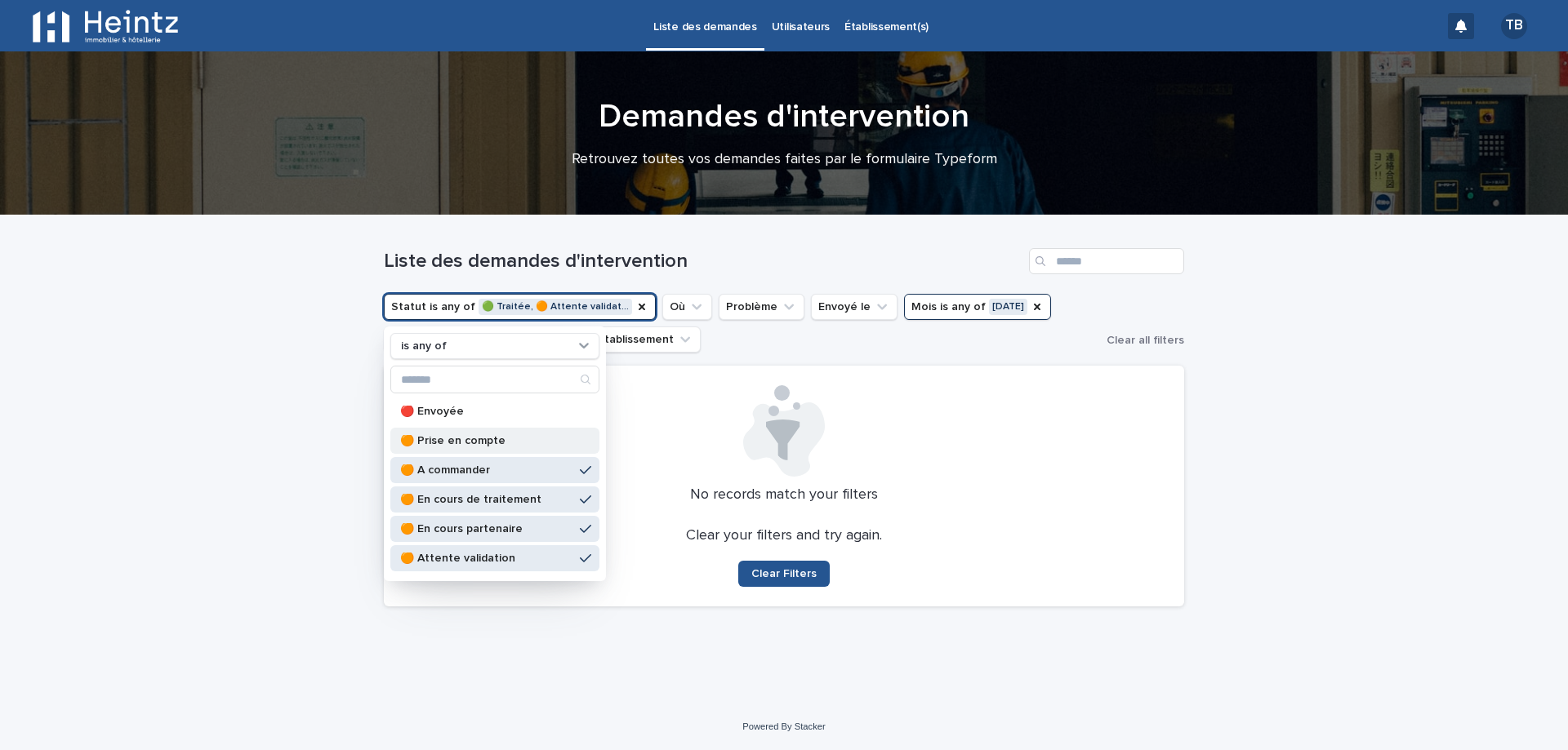
click at [487, 444] on p "🟠 Prise en compte" at bounding box center [487, 441] width 173 height 11
click at [498, 408] on p "🔴 Envoyée" at bounding box center [487, 411] width 173 height 11
click at [879, 403] on div at bounding box center [784, 431] width 761 height 92
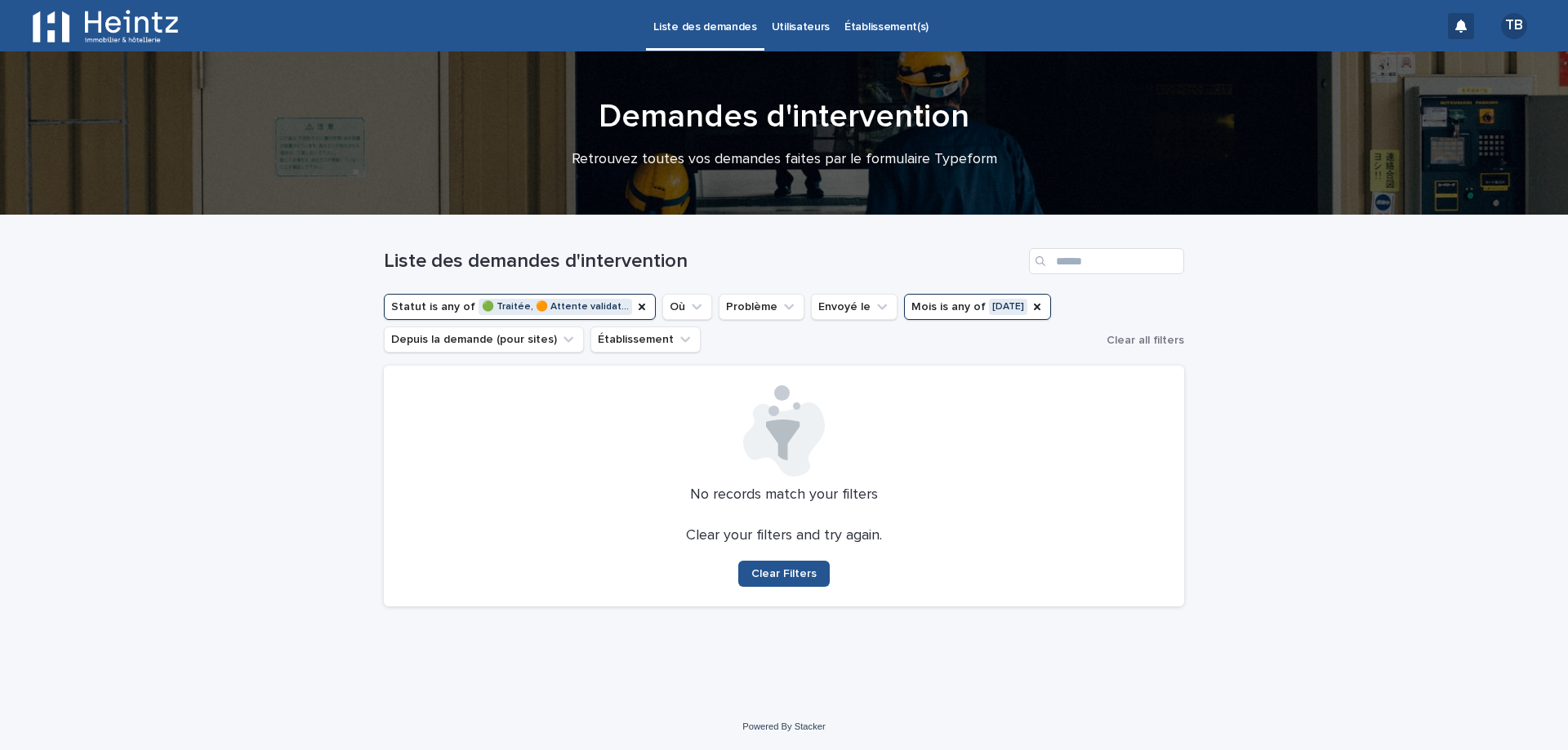
click at [1157, 437] on div at bounding box center [784, 431] width 761 height 92
click at [1031, 306] on icon "Mois" at bounding box center [1037, 307] width 13 height 13
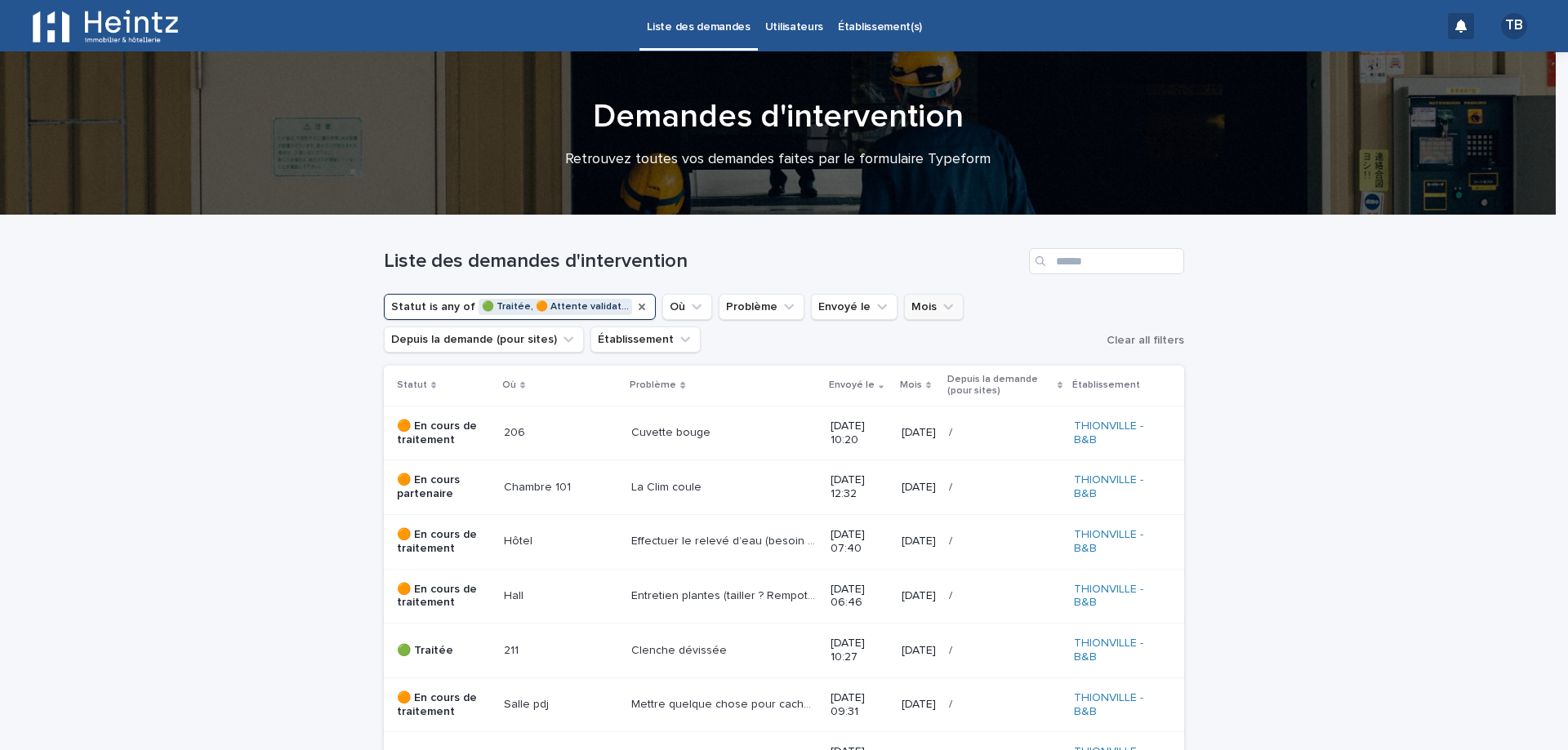
click at [636, 303] on icon "Statut" at bounding box center [642, 307] width 13 height 13
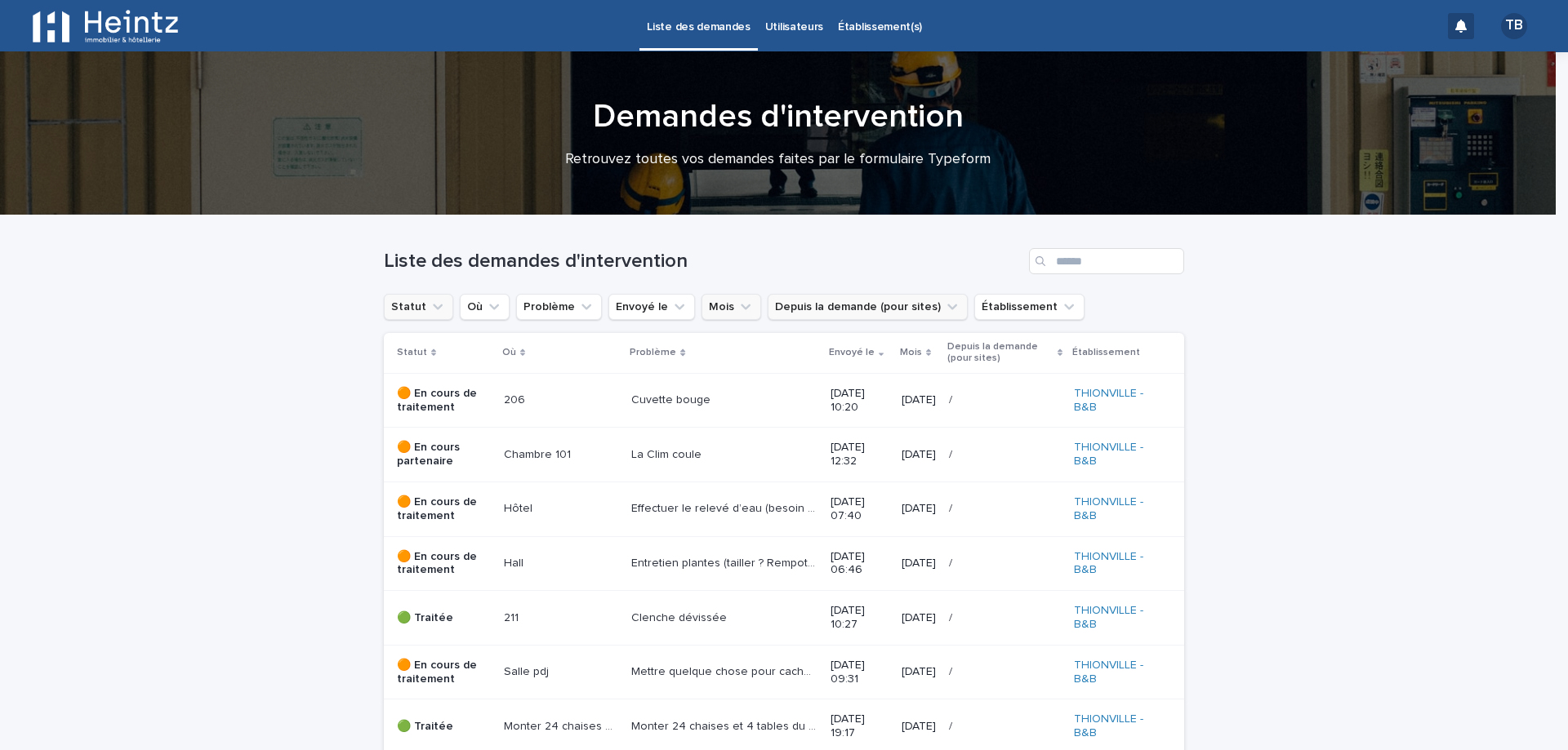
click at [868, 312] on button "Depuis la demande (pour sites)" at bounding box center [867, 307] width 200 height 26
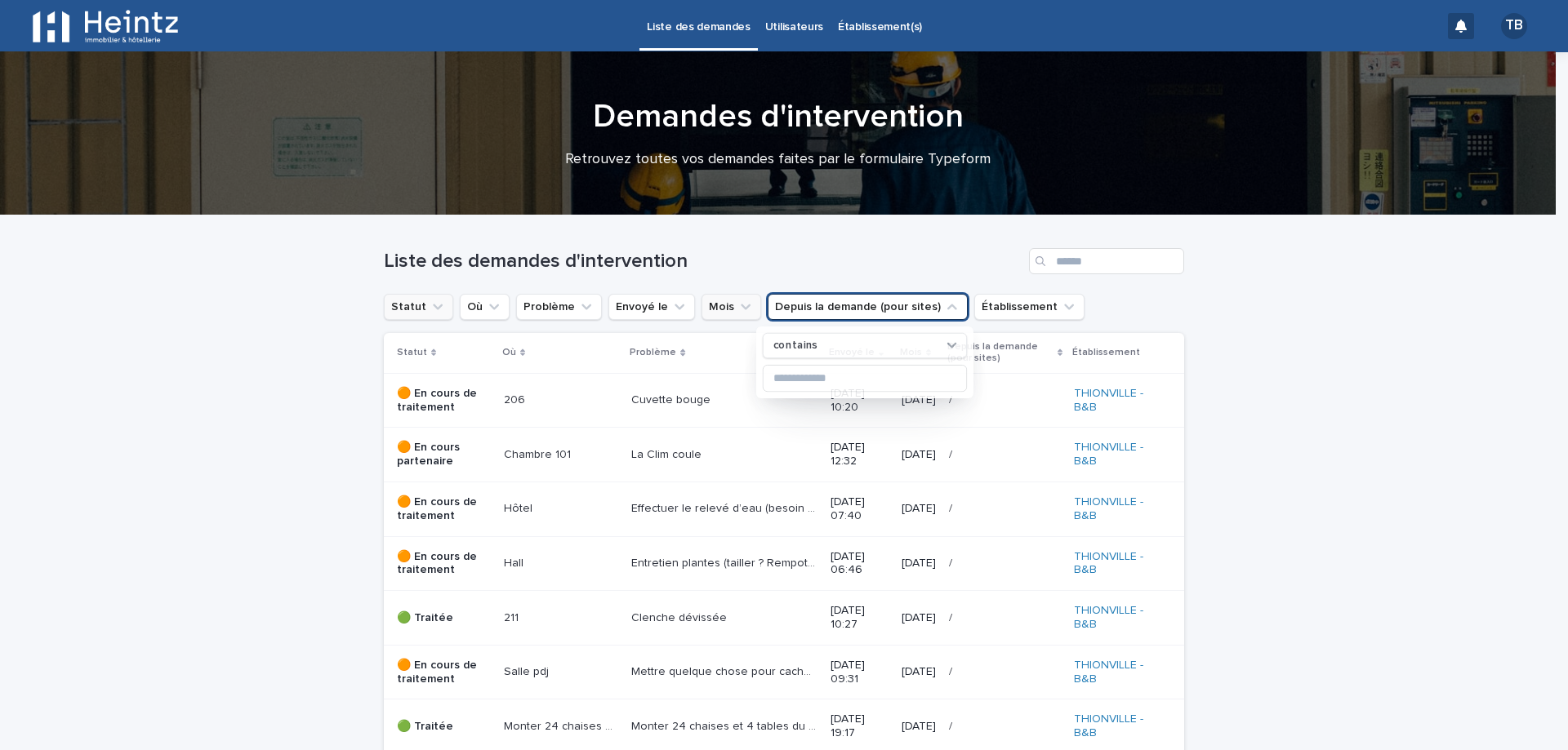
click at [876, 305] on button "Depuis la demande (pour sites)" at bounding box center [867, 307] width 200 height 26
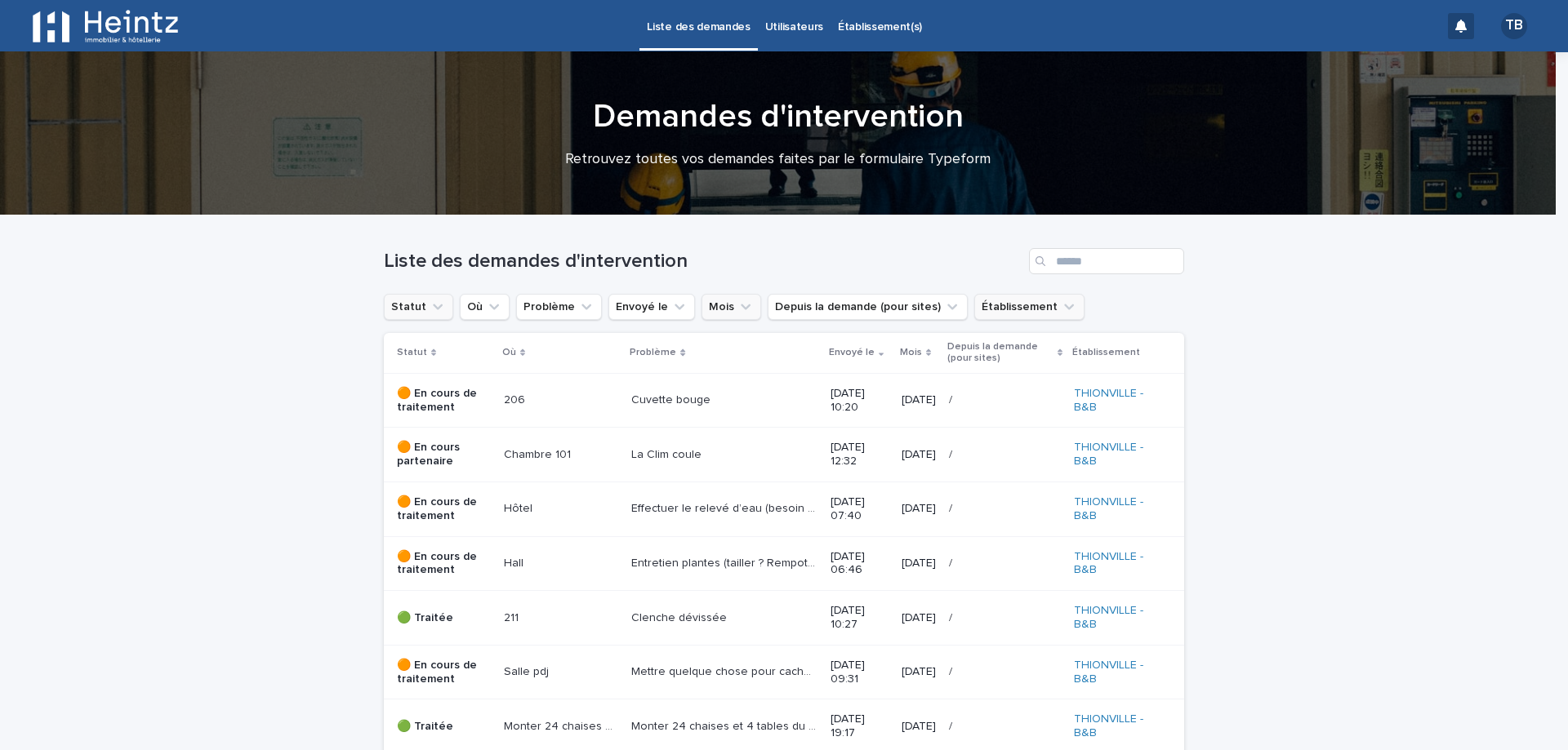
click at [1010, 302] on button "Établissement" at bounding box center [1029, 307] width 110 height 26
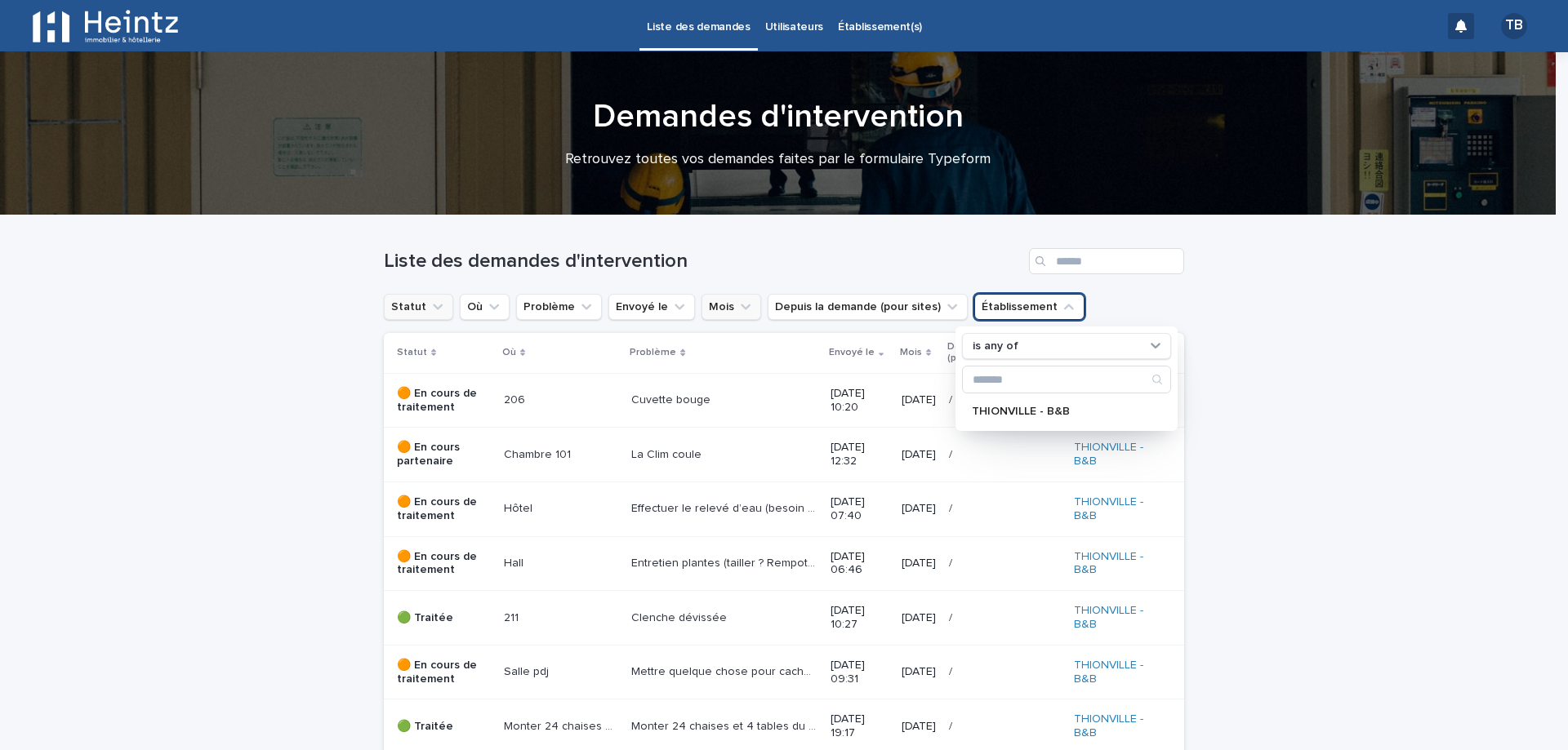
click at [1010, 302] on button "Établissement" at bounding box center [1029, 307] width 110 height 26
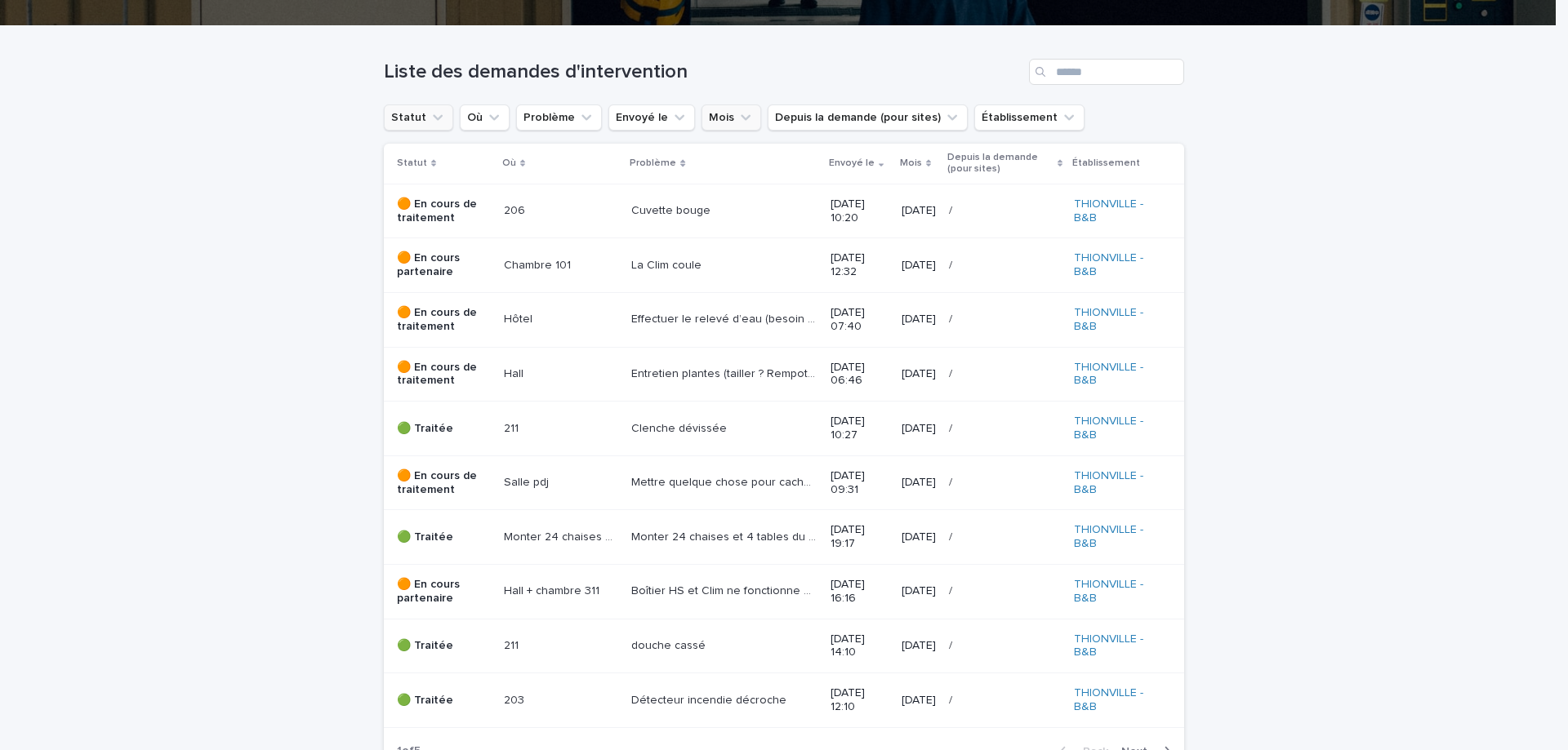
scroll to position [108, 0]
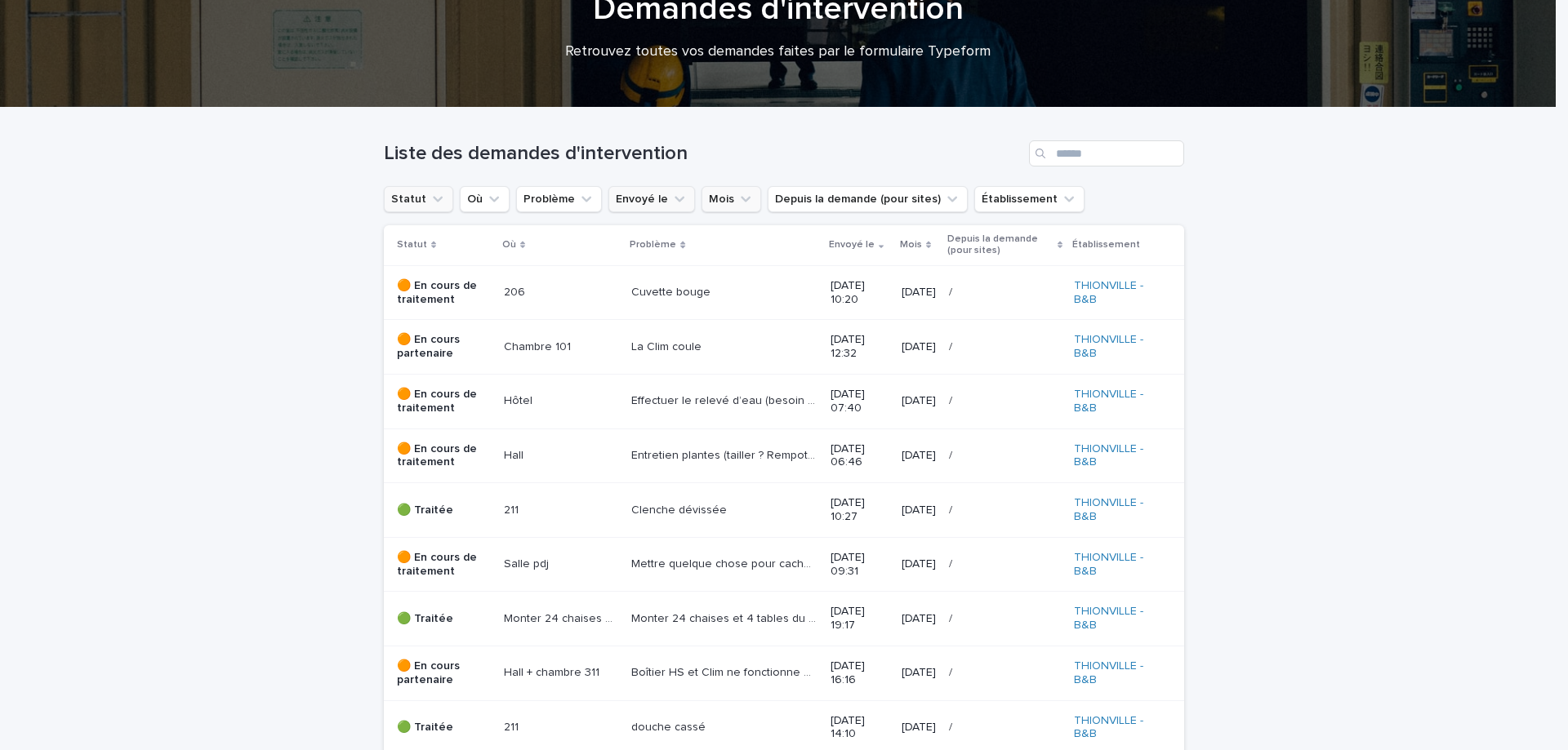
click at [629, 199] on button "Envoyé le" at bounding box center [652, 200] width 87 height 26
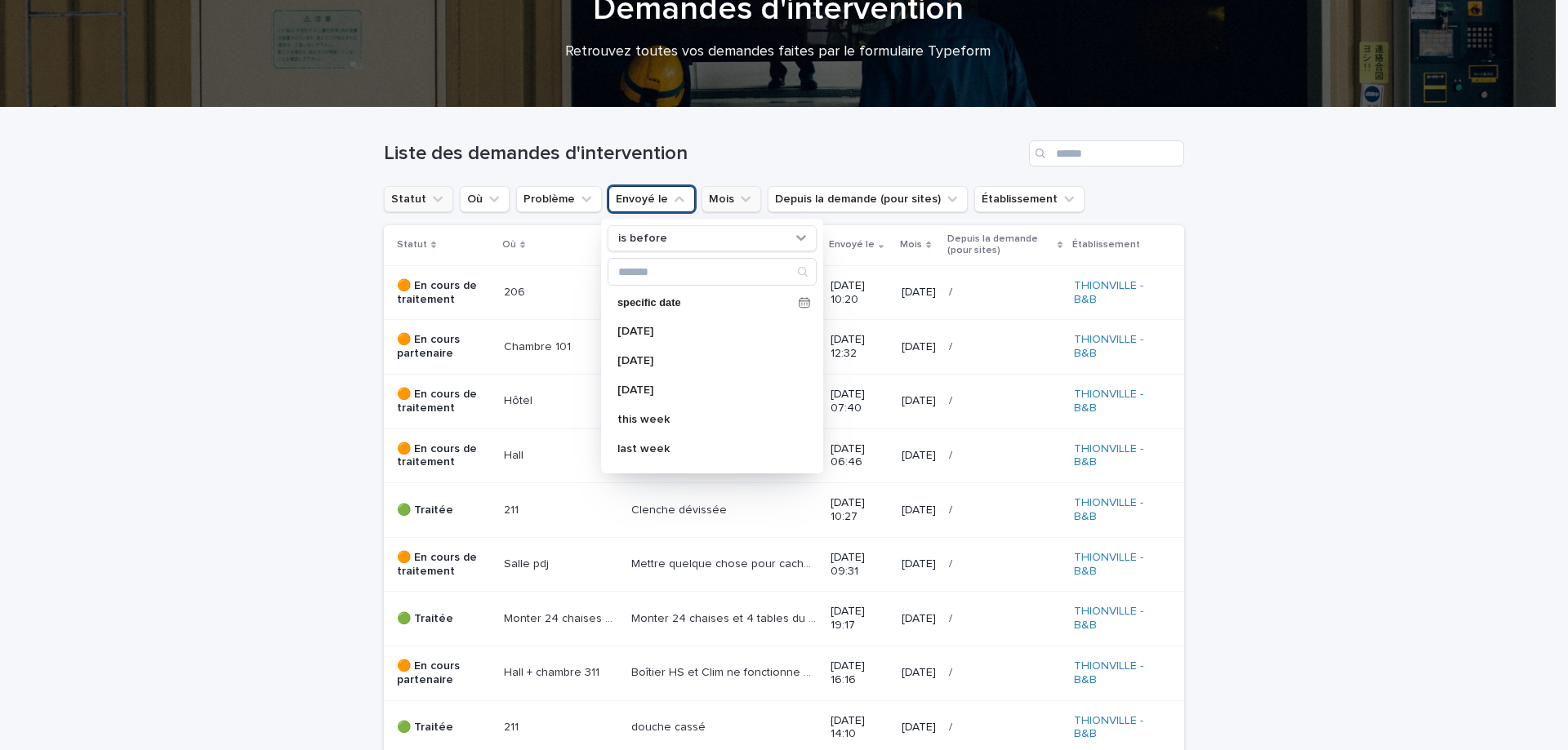
click at [706, 197] on button "Mois" at bounding box center [730, 200] width 60 height 26
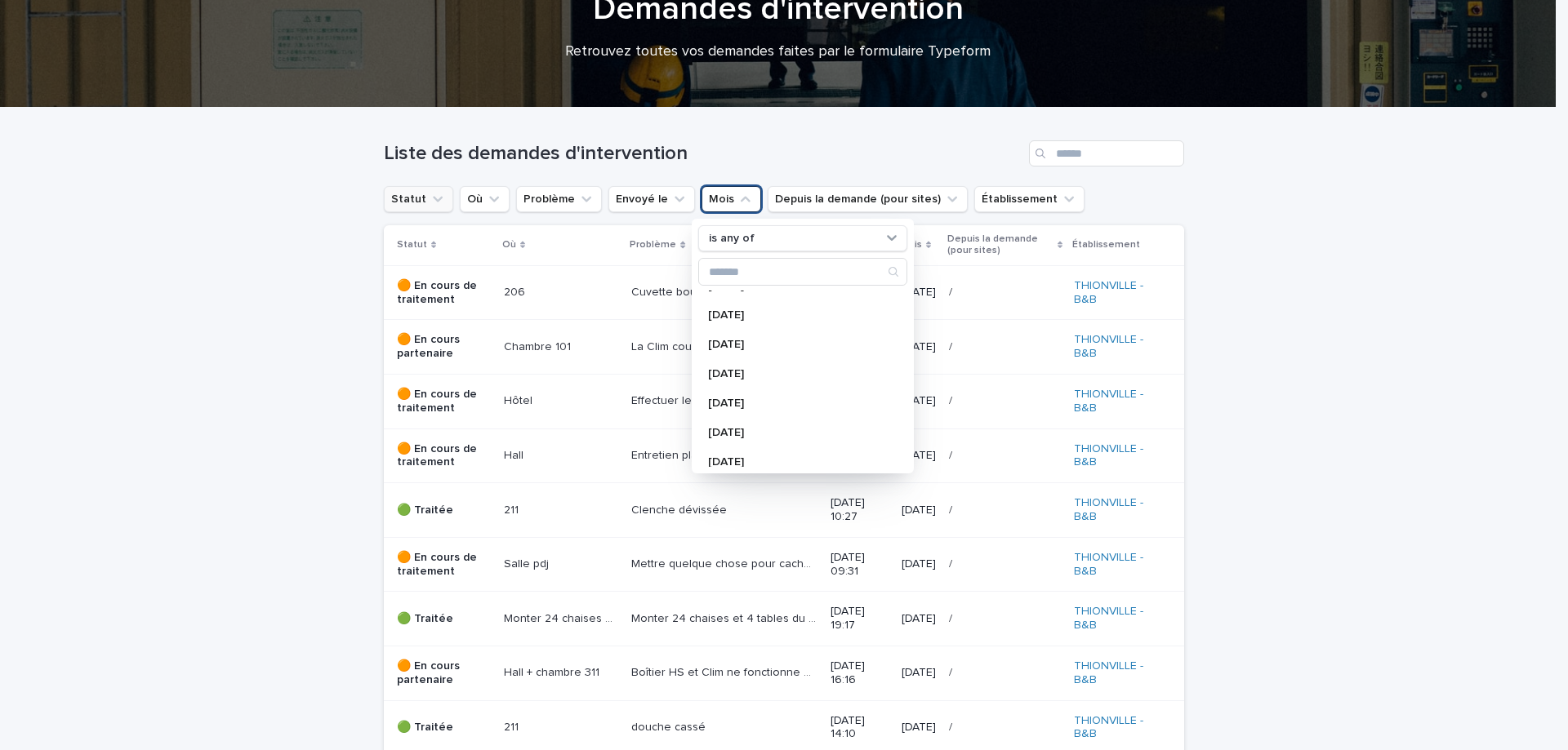
scroll to position [1470, 0]
click at [731, 391] on p "[DATE]" at bounding box center [794, 392] width 173 height 11
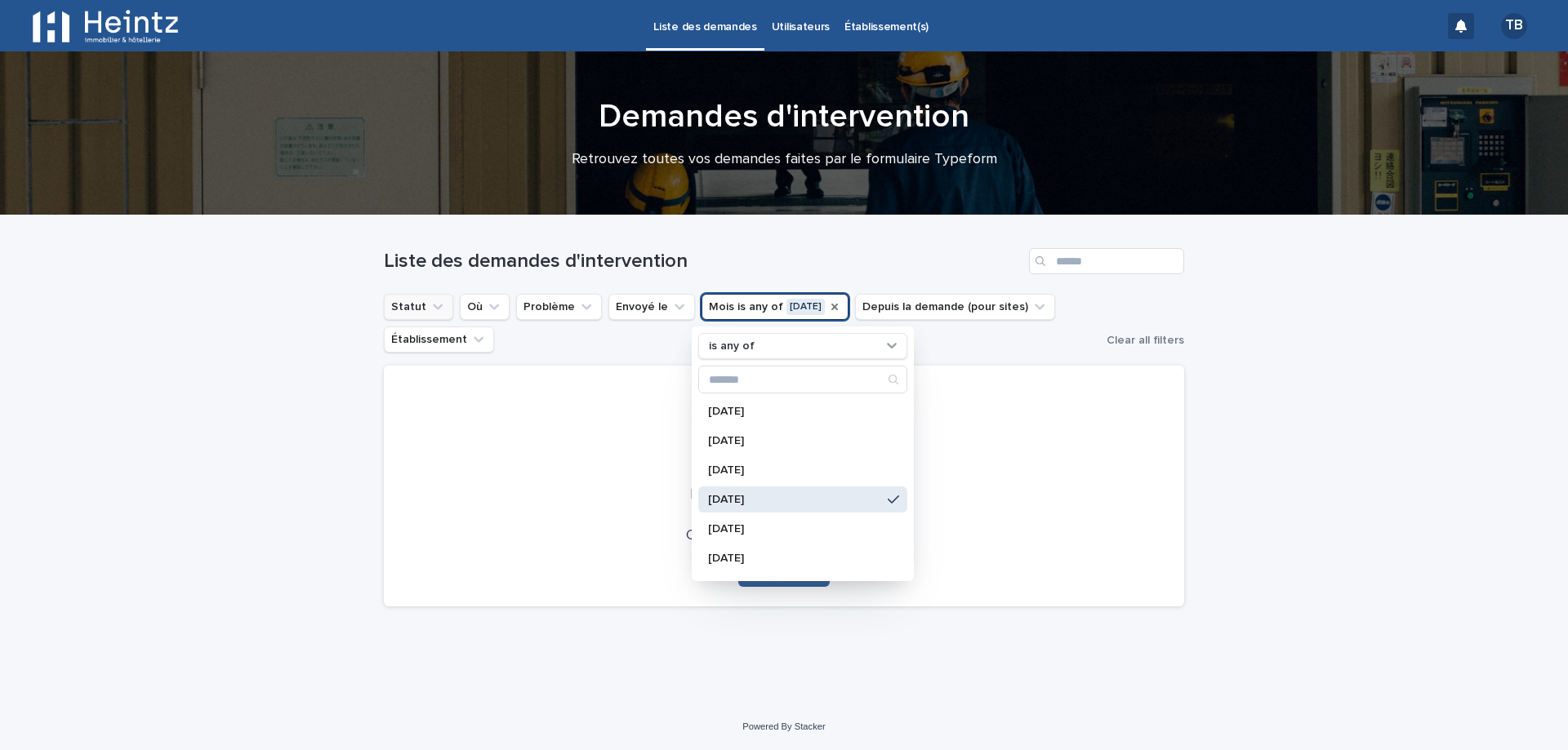
click at [1228, 526] on div "Loading... Saving… Loading... Saving… Liste des demandes d'intervention Statut …" at bounding box center [784, 460] width 1568 height 488
